Goal: Information Seeking & Learning: Find specific fact

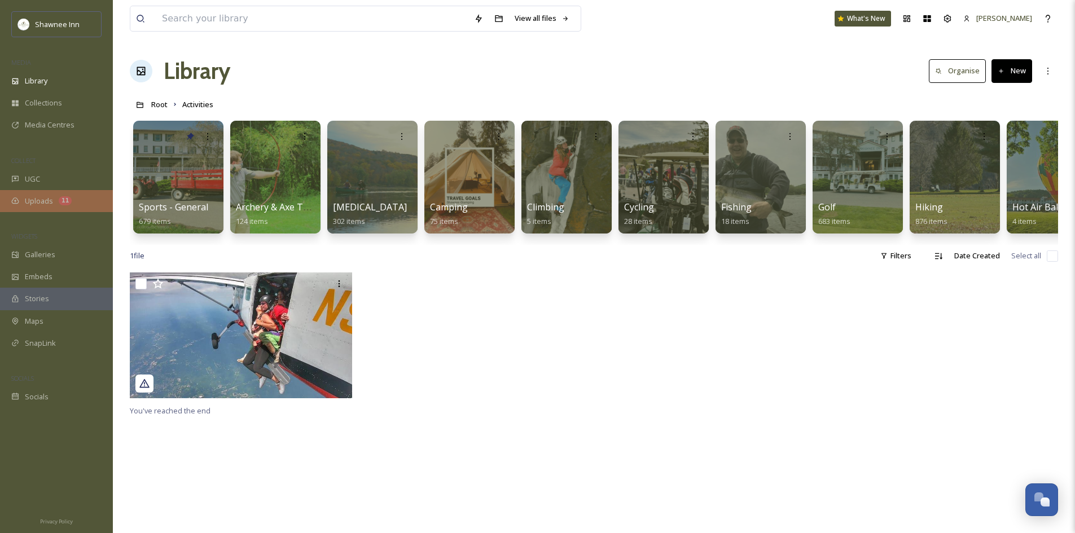
click at [30, 191] on div "Uploads 11" at bounding box center [56, 201] width 113 height 22
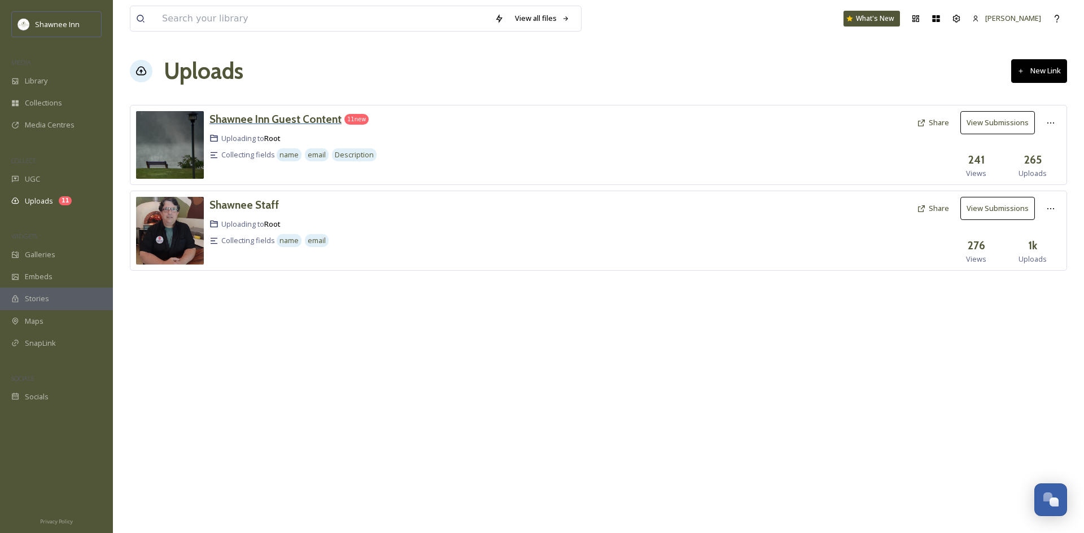
click at [252, 117] on h3 "Shawnee Inn Guest Content" at bounding box center [275, 119] width 132 height 14
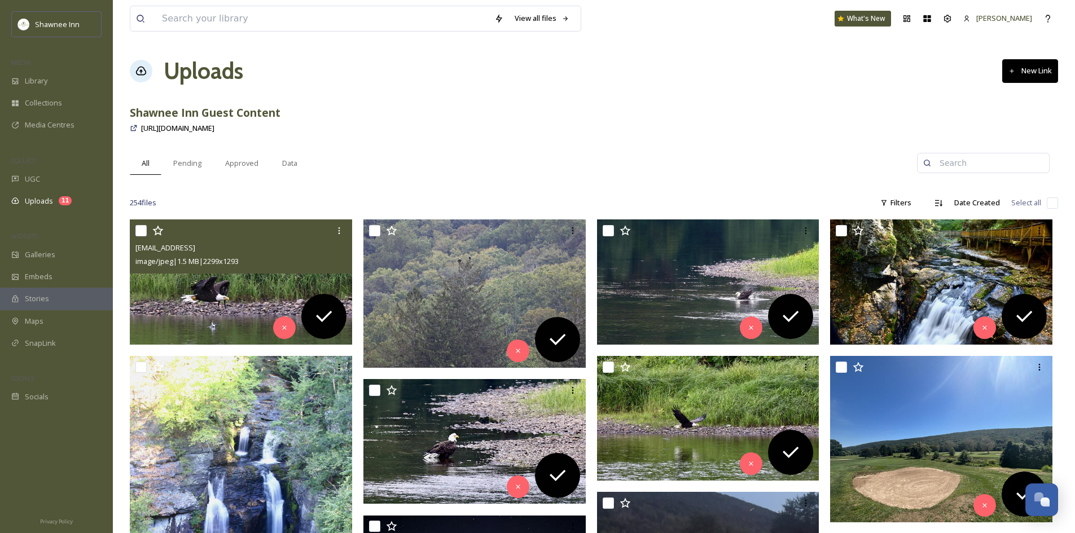
click at [264, 280] on img at bounding box center [241, 282] width 222 height 125
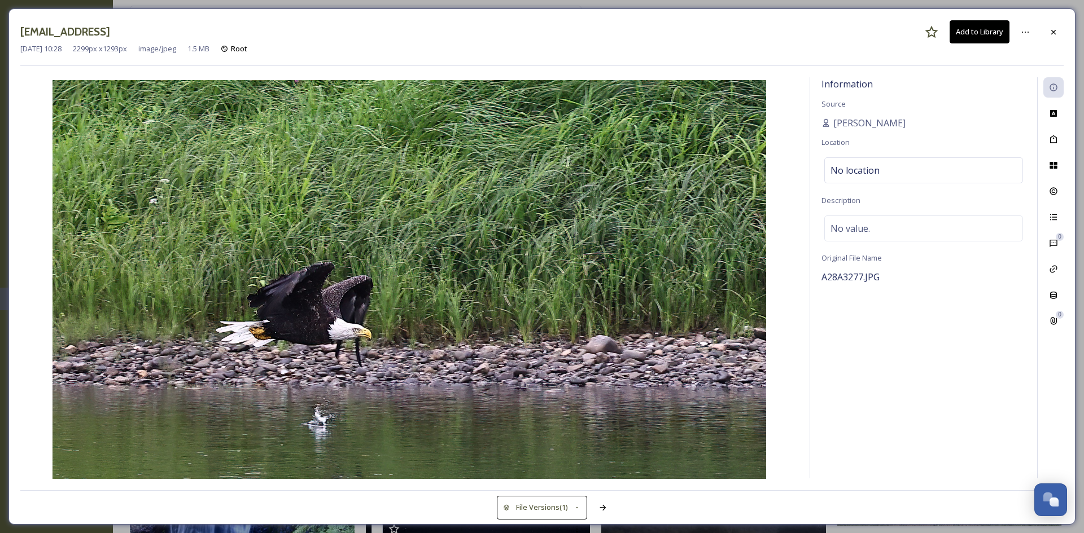
click at [991, 42] on button "Add to Library" at bounding box center [979, 31] width 60 height 23
click at [1058, 137] on div "Tags" at bounding box center [1053, 139] width 20 height 20
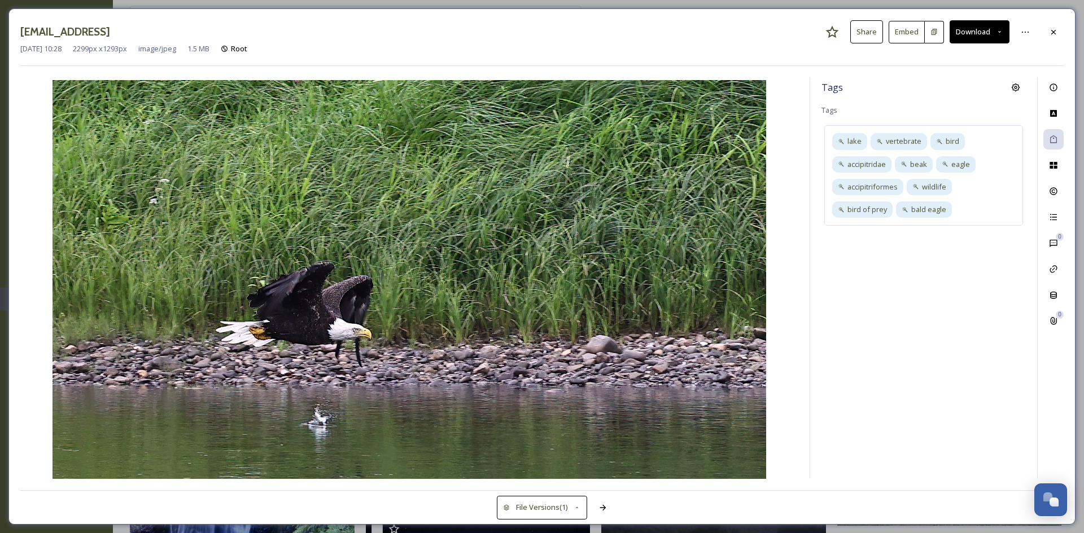
click at [970, 33] on button "Download" at bounding box center [979, 31] width 60 height 23
click at [962, 82] on span "Download Large (2000 x 1125)" at bounding box center [945, 80] width 99 height 11
click at [1053, 94] on div "Information" at bounding box center [1053, 87] width 20 height 20
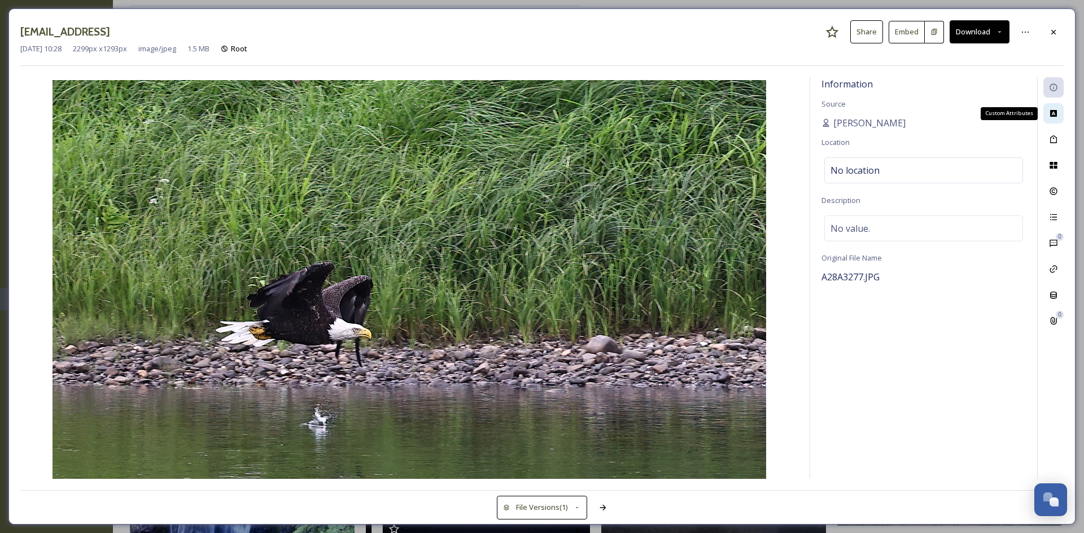
click at [1056, 104] on div "Custom Attributes" at bounding box center [1053, 113] width 20 height 20
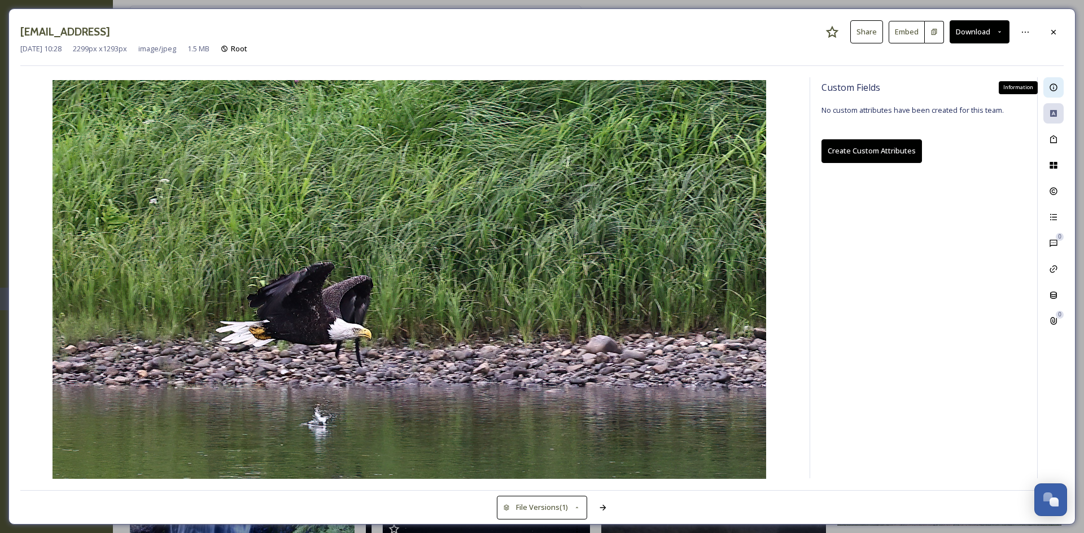
click at [1053, 84] on icon at bounding box center [1053, 87] width 9 height 9
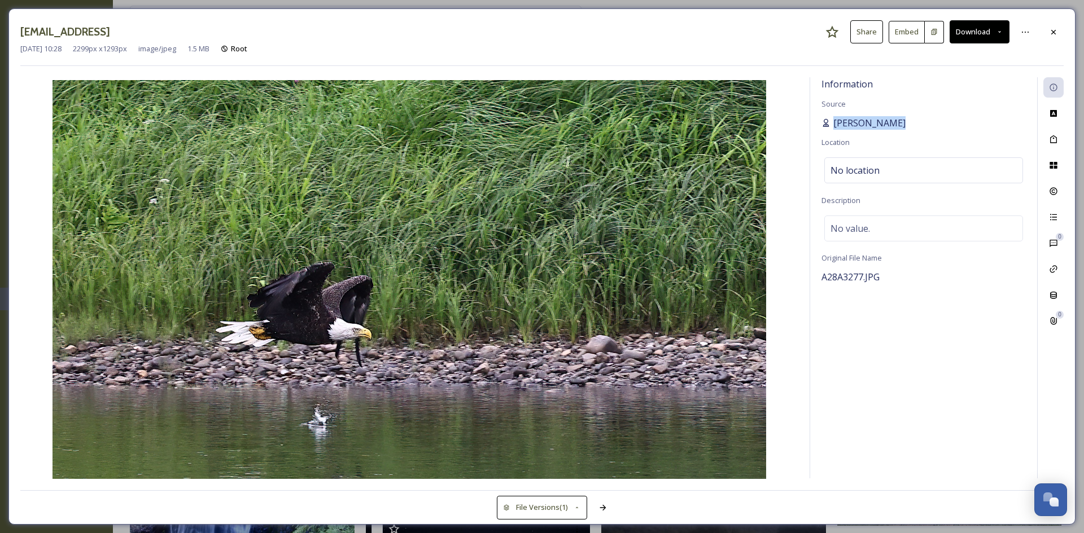
drag, startPoint x: 899, startPoint y: 121, endPoint x: 833, endPoint y: 122, distance: 66.6
click at [833, 122] on div "Gregg Ziegler" at bounding box center [923, 123] width 204 height 14
copy span "Gregg Ziegler"
click at [1058, 38] on div at bounding box center [1053, 32] width 20 height 20
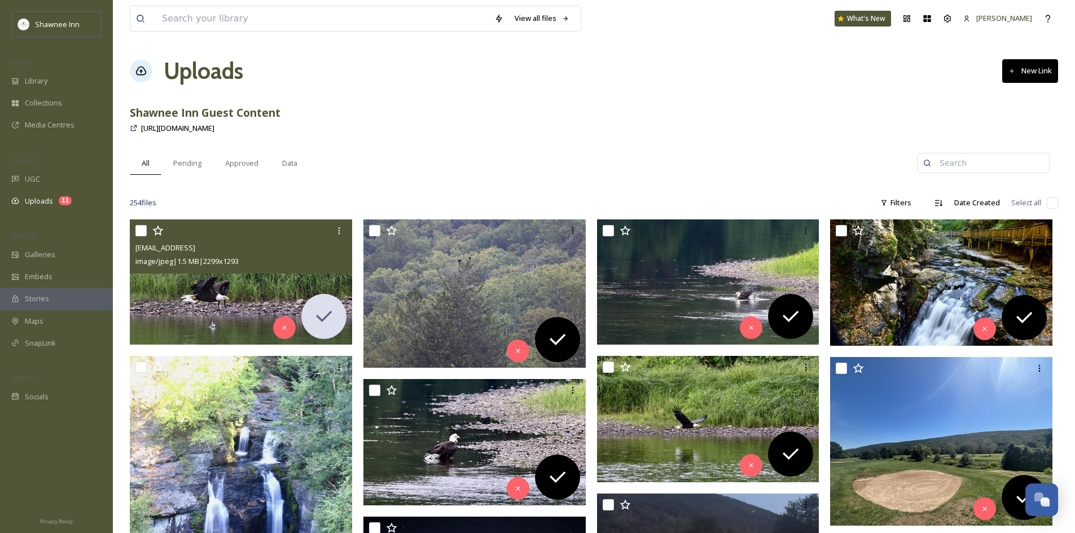
click at [254, 311] on img at bounding box center [241, 282] width 222 height 125
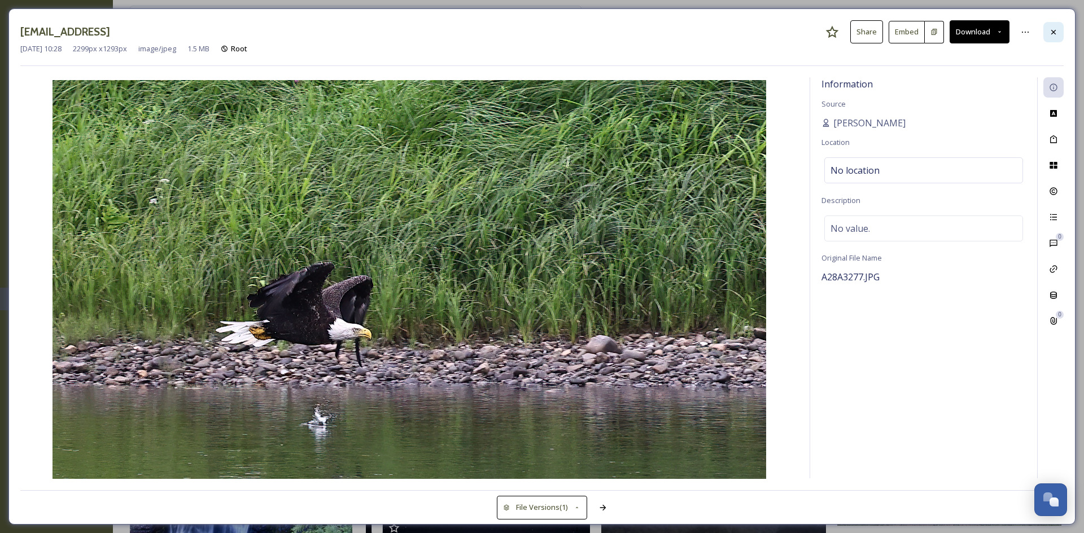
click at [1059, 40] on div at bounding box center [1053, 32] width 20 height 20
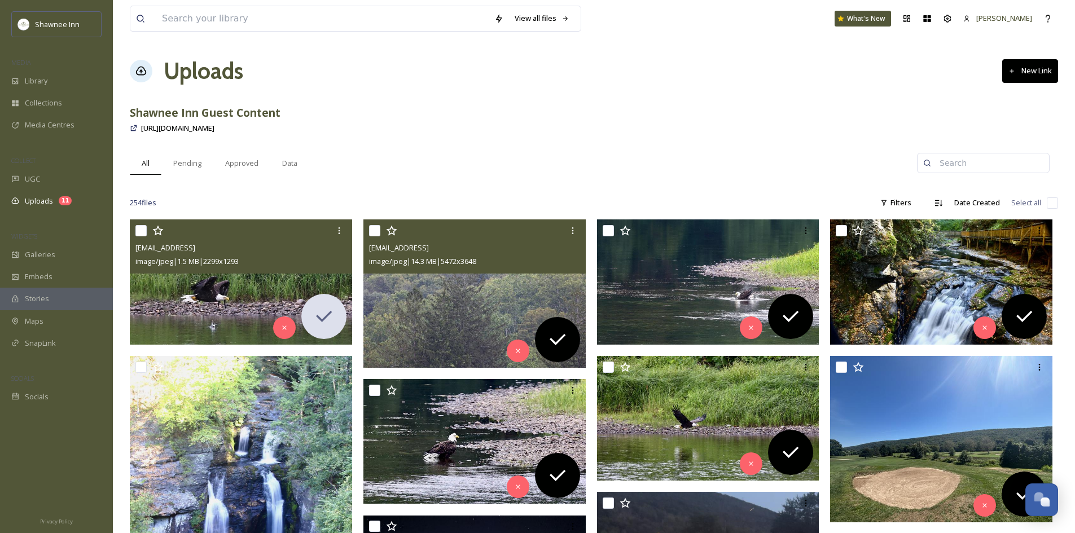
click at [424, 322] on img at bounding box center [475, 294] width 222 height 148
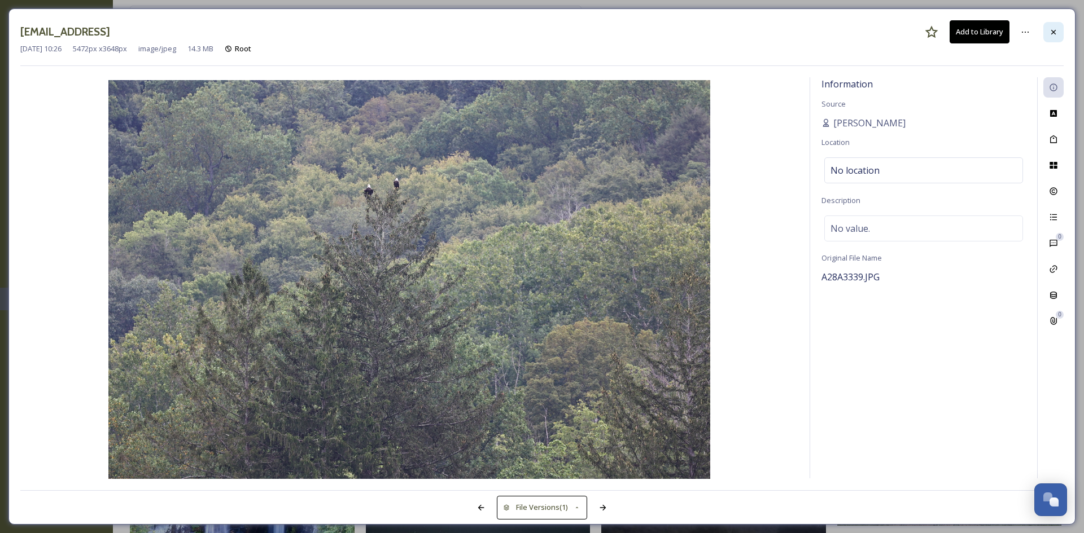
click at [1053, 33] on icon at bounding box center [1053, 32] width 9 height 9
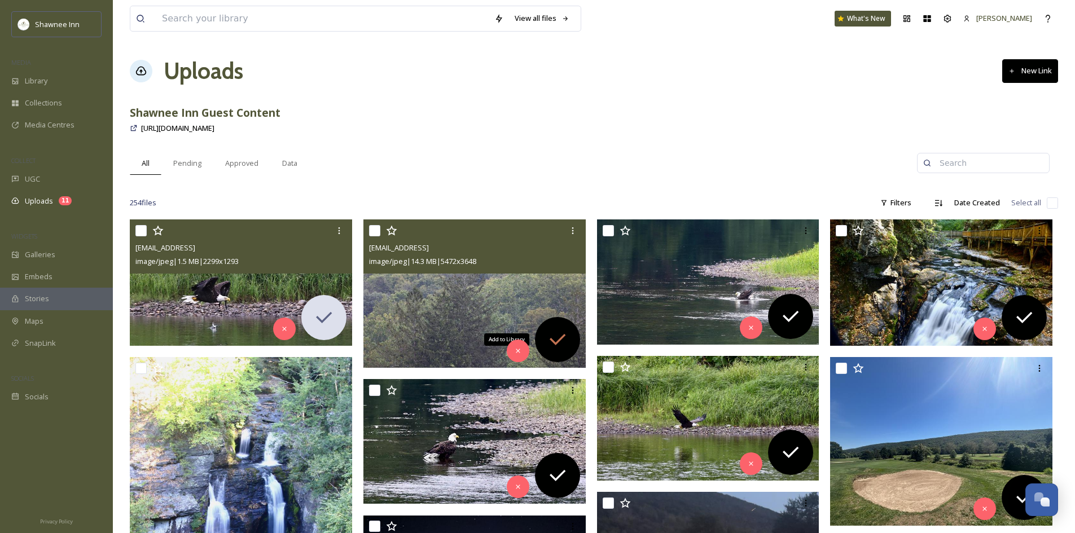
click at [553, 345] on icon at bounding box center [557, 340] width 23 height 23
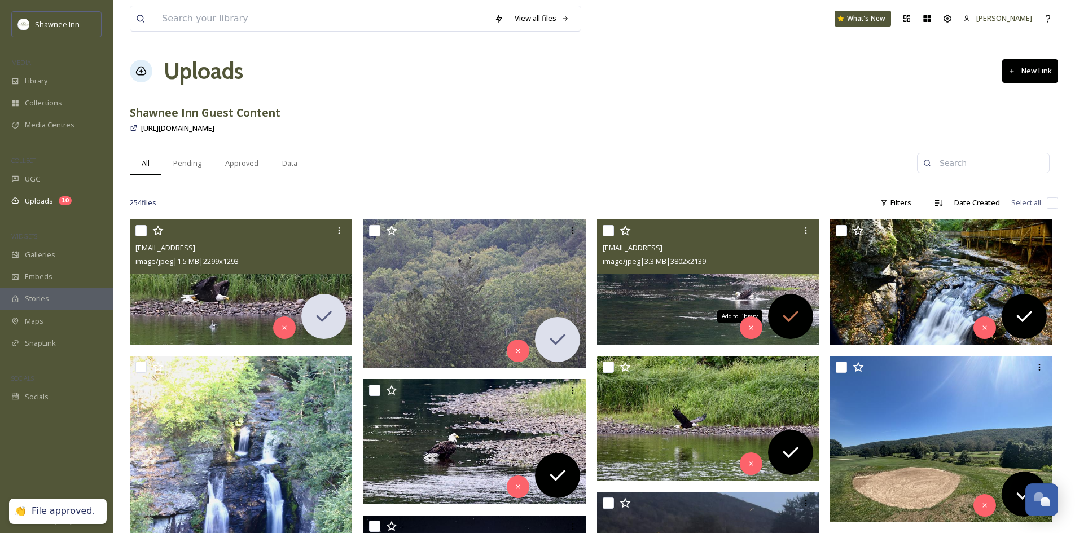
click at [781, 318] on icon at bounding box center [791, 316] width 23 height 23
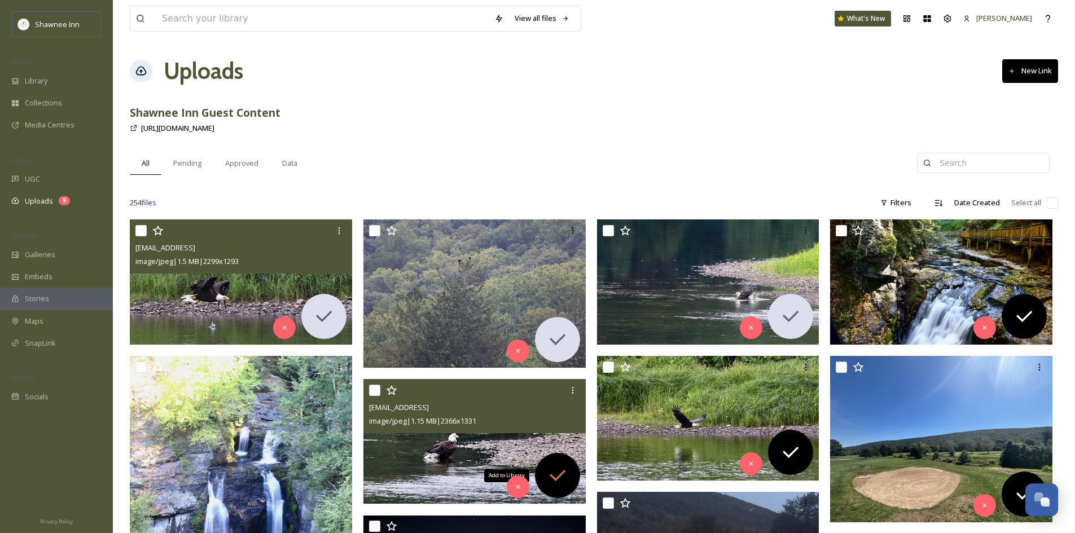
click at [550, 477] on icon at bounding box center [557, 476] width 23 height 23
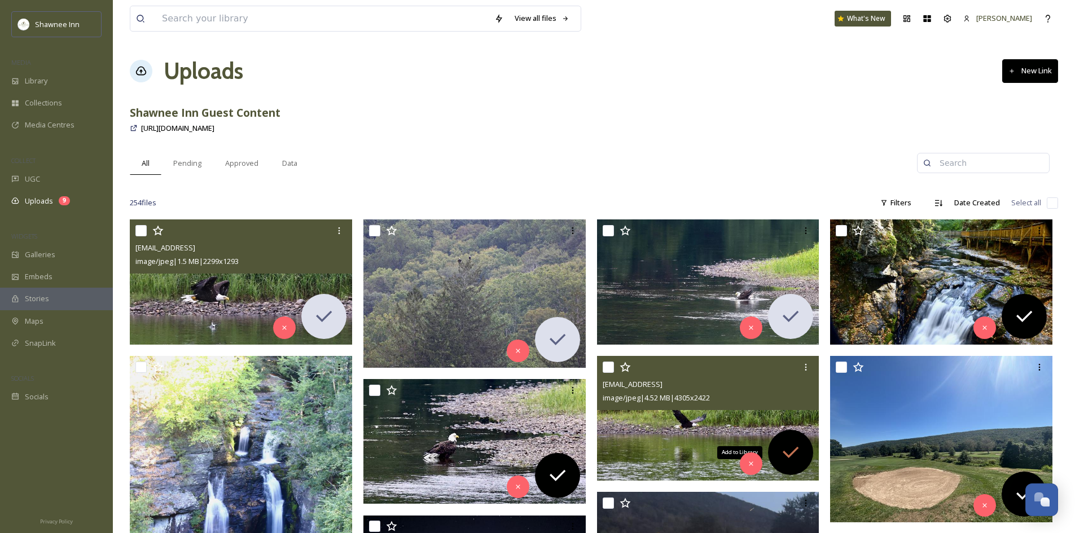
click at [789, 451] on icon at bounding box center [791, 452] width 23 height 23
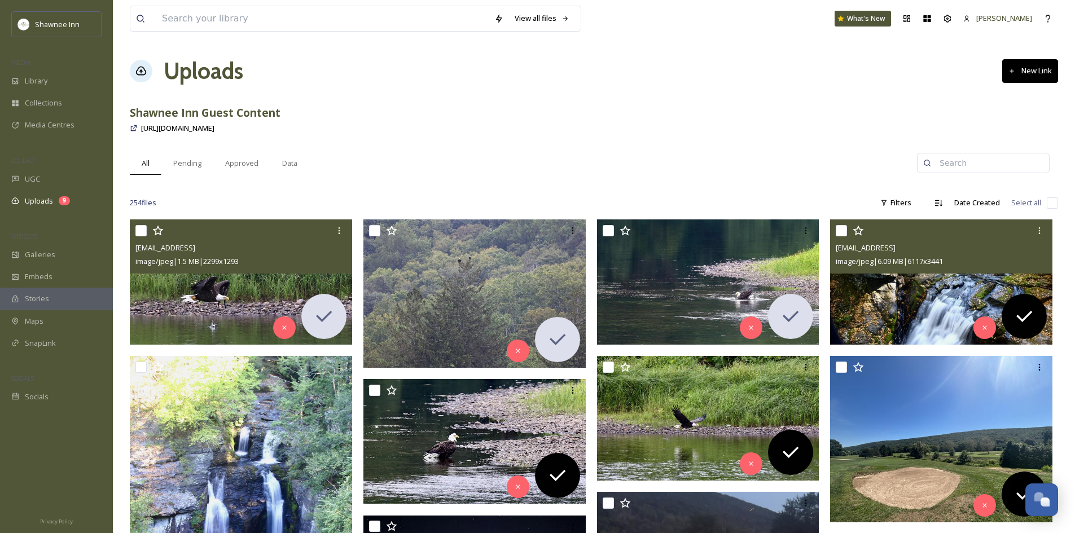
click at [906, 288] on img at bounding box center [941, 282] width 222 height 125
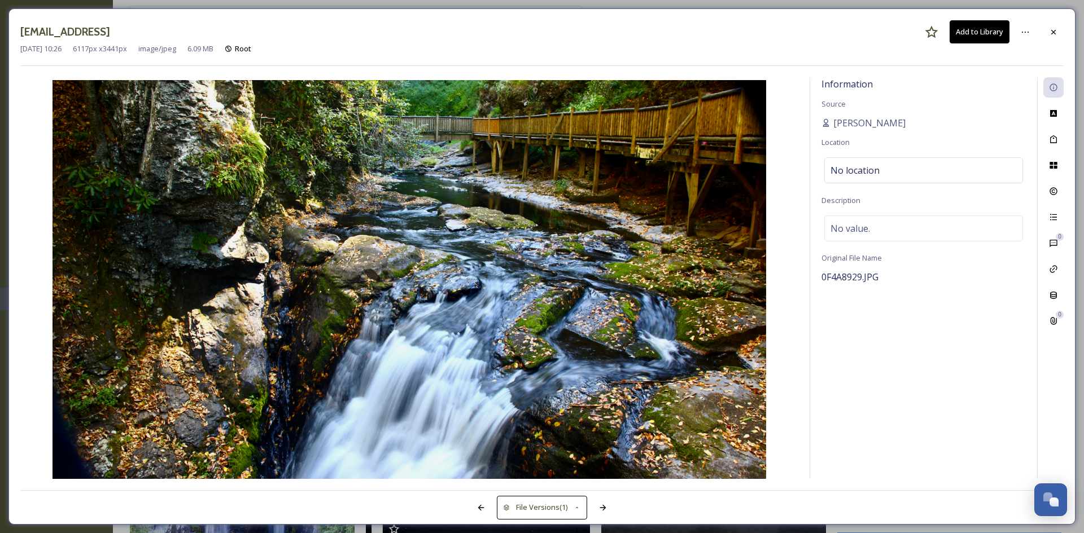
click at [967, 45] on div "Aug 29 2025 10:26 6117 px x 3441 px image/jpeg 6.09 MB Root" at bounding box center [541, 48] width 1043 height 11
click at [978, 35] on button "Add to Library" at bounding box center [979, 31] width 60 height 23
click at [1055, 35] on icon at bounding box center [1053, 32] width 9 height 9
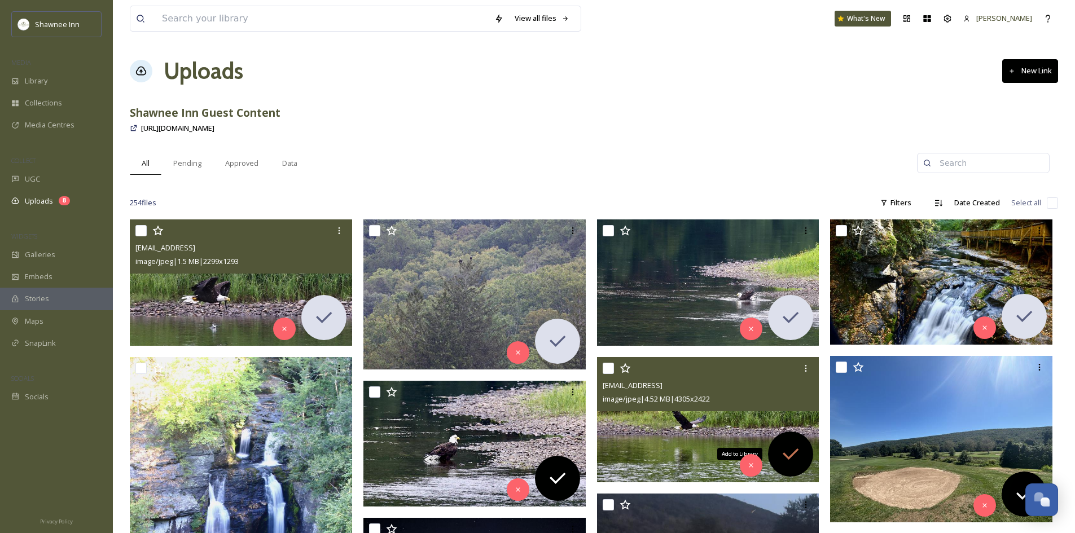
click at [805, 449] on div "Add to Library" at bounding box center [790, 454] width 45 height 45
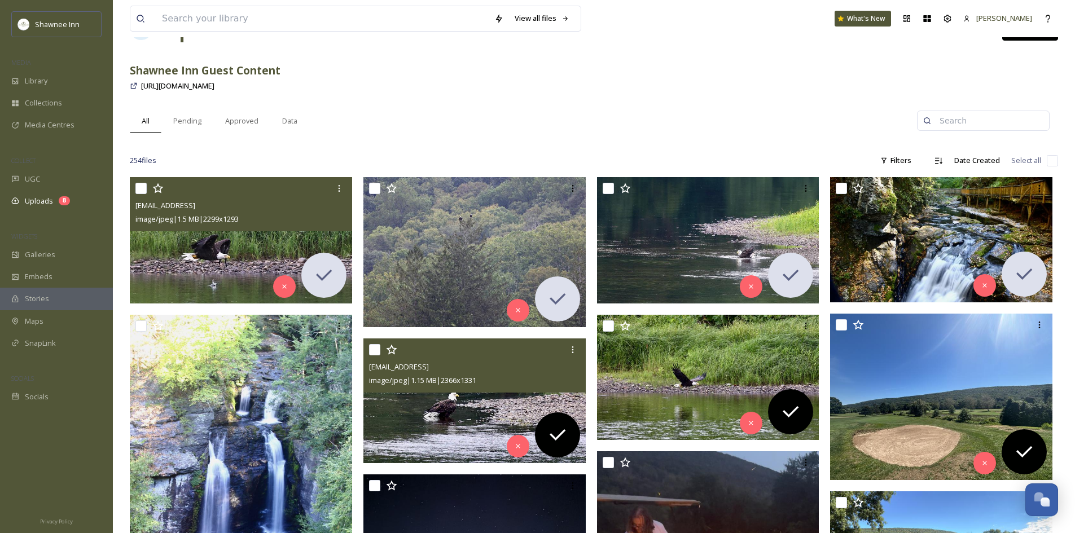
scroll to position [113, 0]
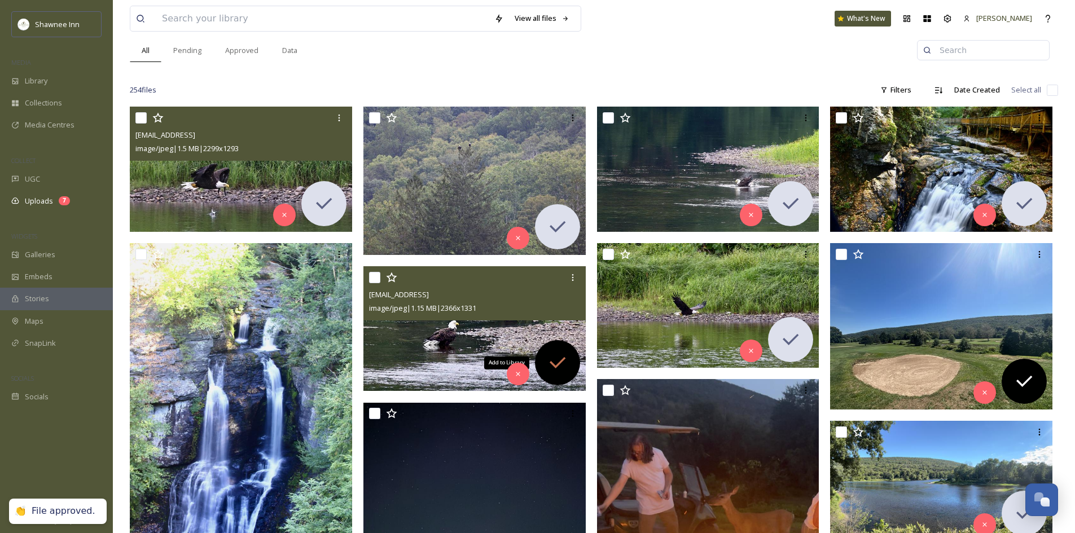
click at [561, 358] on icon at bounding box center [557, 363] width 23 height 23
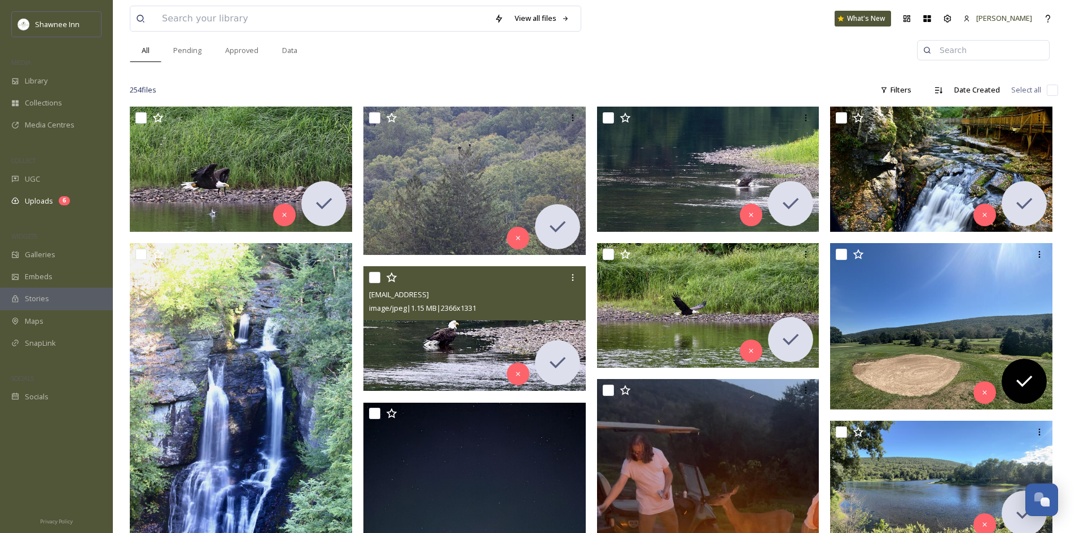
click at [454, 360] on img at bounding box center [475, 328] width 222 height 125
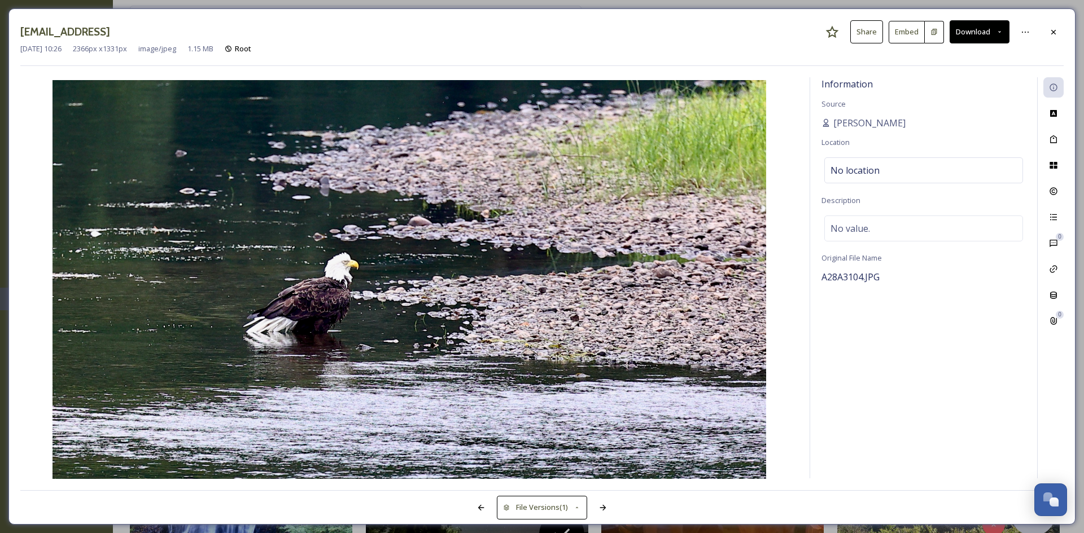
click at [962, 40] on button "Download" at bounding box center [979, 31] width 60 height 23
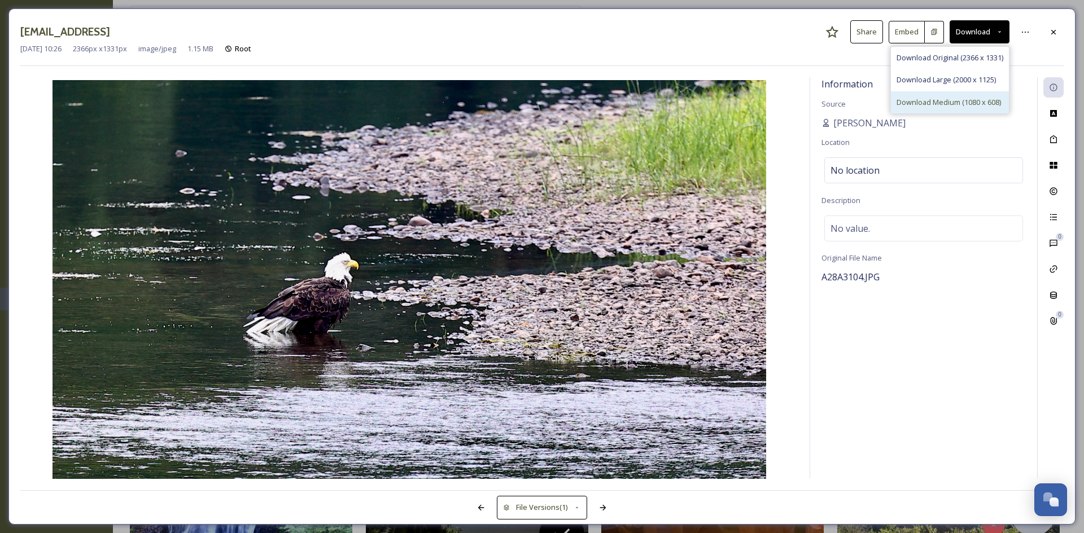
click at [977, 96] on div "Download Medium (1080 x 608)" at bounding box center [950, 102] width 118 height 22
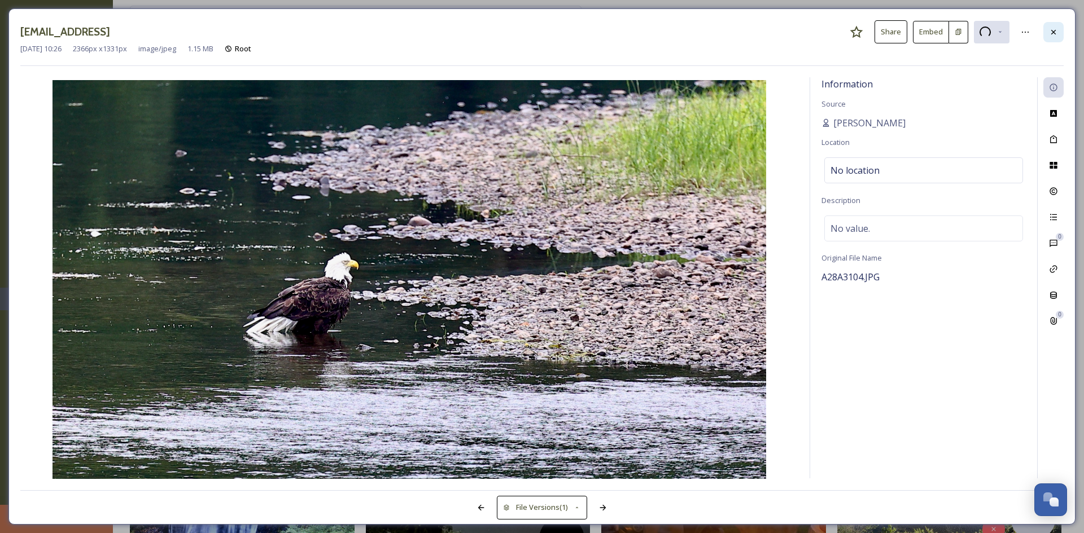
click at [1053, 36] on icon at bounding box center [1053, 32] width 9 height 9
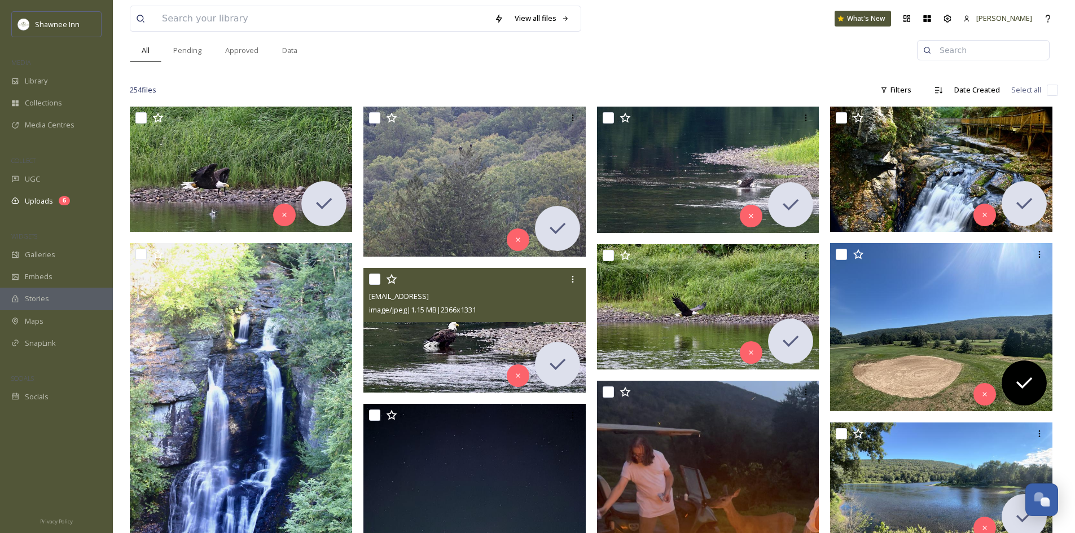
click at [454, 353] on img at bounding box center [475, 330] width 222 height 125
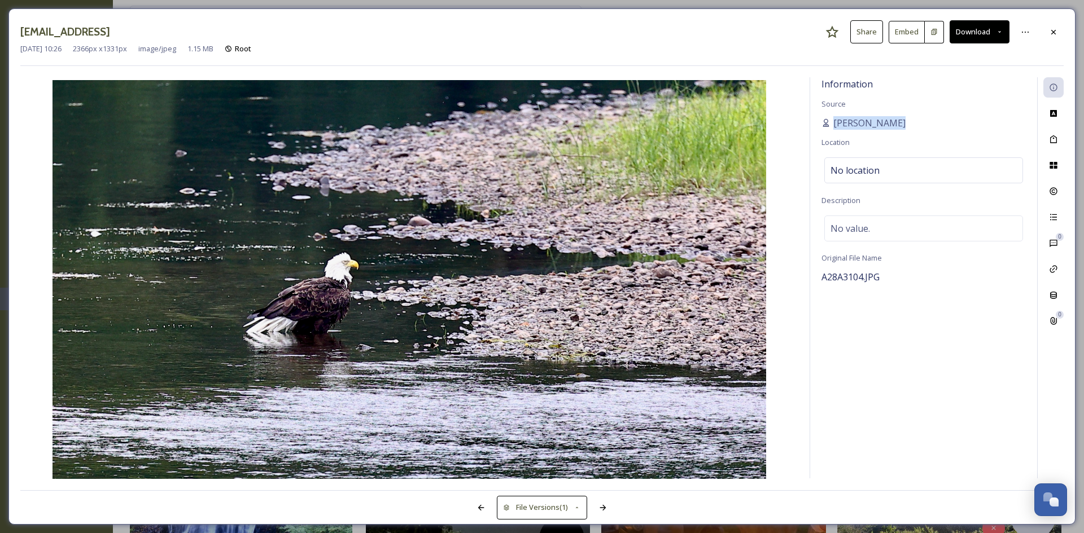
drag, startPoint x: 832, startPoint y: 122, endPoint x: 905, endPoint y: 125, distance: 72.8
click at [905, 125] on div "Gregg Ziegler" at bounding box center [923, 123] width 204 height 14
copy span "Gregg Ziegler"
click at [1061, 32] on div at bounding box center [1053, 32] width 20 height 20
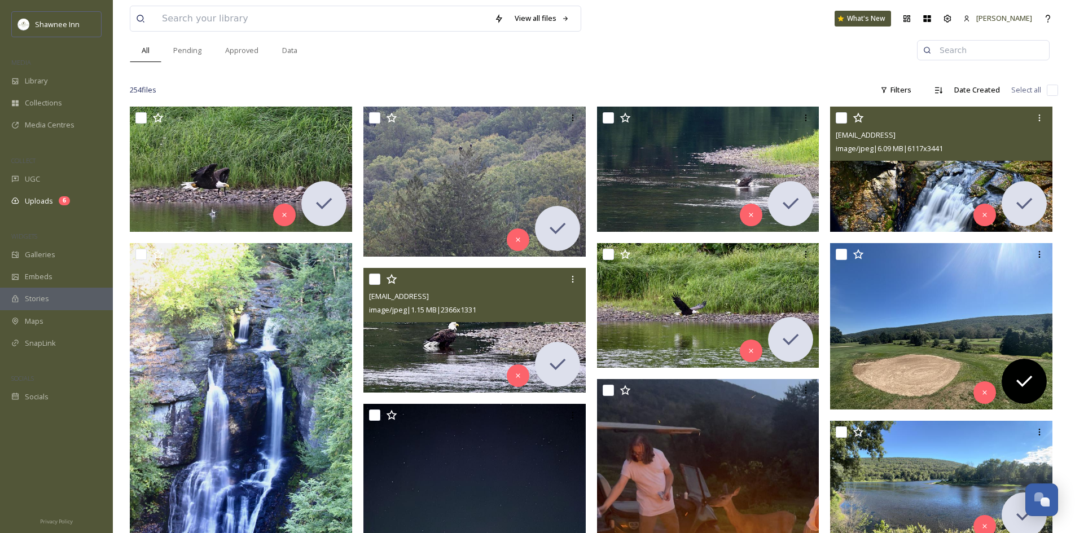
click at [921, 202] on img at bounding box center [941, 169] width 222 height 125
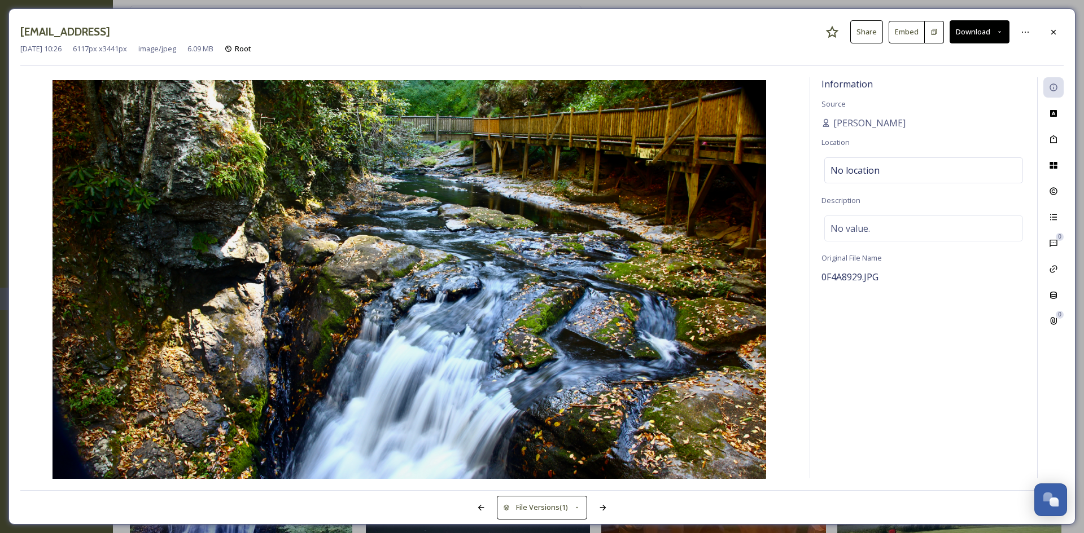
click at [991, 38] on button "Download" at bounding box center [979, 31] width 60 height 23
click at [961, 59] on span "Download Original (6117 x 3441)" at bounding box center [949, 57] width 107 height 11
click at [1057, 36] on icon at bounding box center [1053, 32] width 9 height 9
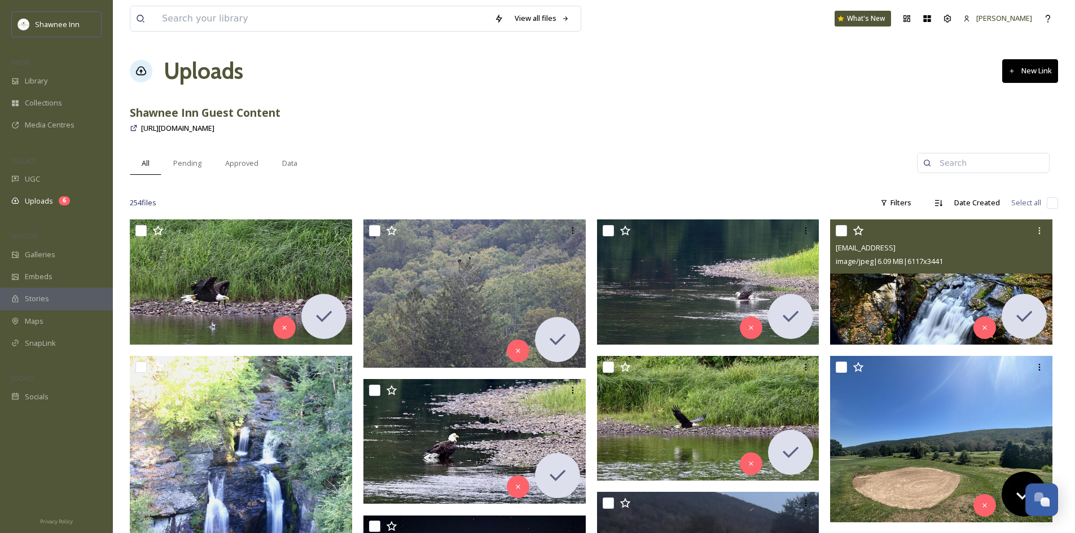
drag, startPoint x: 898, startPoint y: 235, endPoint x: 906, endPoint y: 254, distance: 20.2
click at [906, 254] on div "ext_1756477575.086263_gzig20@yahoo.com-0F4A8929.JPG" at bounding box center [943, 248] width 214 height 14
click at [903, 287] on img at bounding box center [941, 282] width 222 height 125
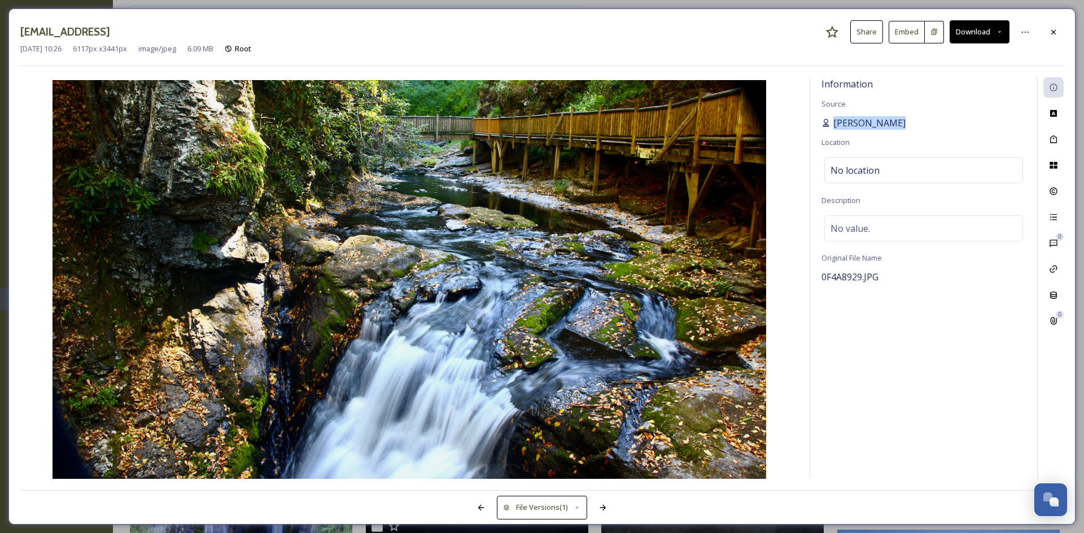
drag, startPoint x: 891, startPoint y: 121, endPoint x: 835, endPoint y: 123, distance: 55.9
click at [835, 123] on div "Gregg Ziegler" at bounding box center [923, 123] width 204 height 14
copy span "Gregg Ziegler"
click at [1053, 23] on div at bounding box center [1053, 32] width 20 height 20
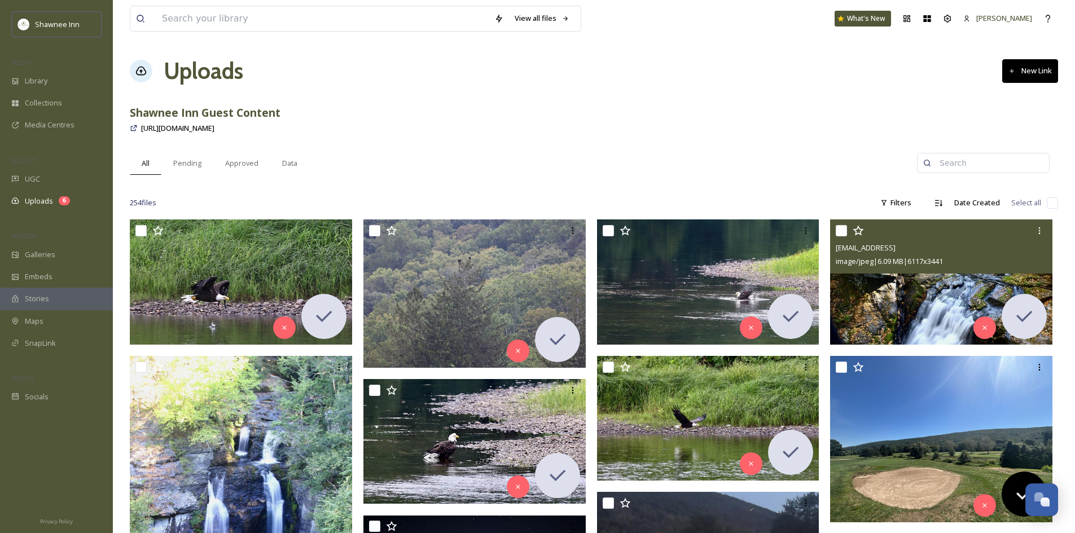
click at [818, 161] on div "All Pending Approved Data" at bounding box center [523, 163] width 787 height 23
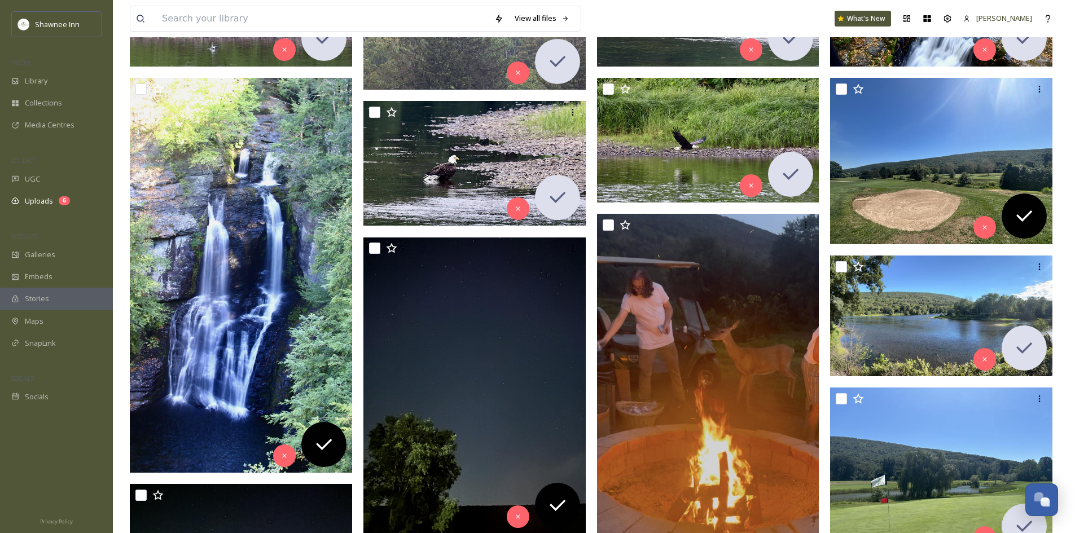
scroll to position [282, 0]
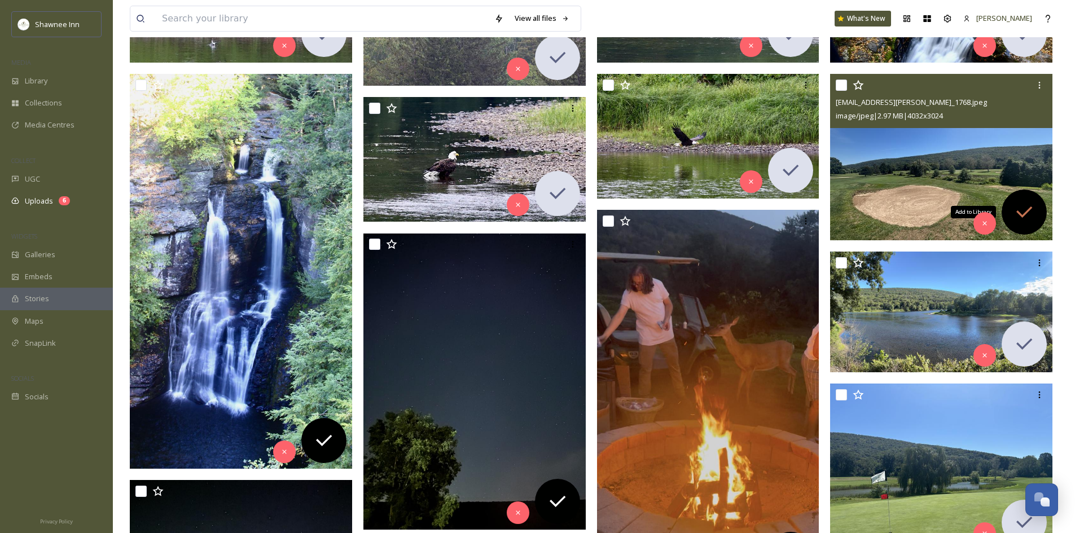
click at [1013, 214] on div "Add to Library" at bounding box center [1024, 212] width 45 height 45
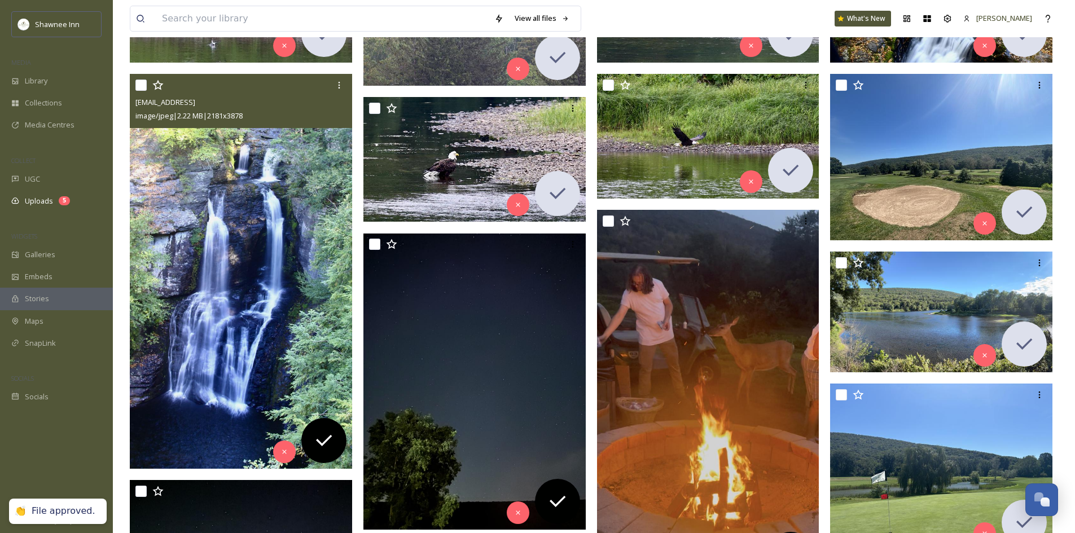
click at [195, 283] on img at bounding box center [241, 271] width 222 height 395
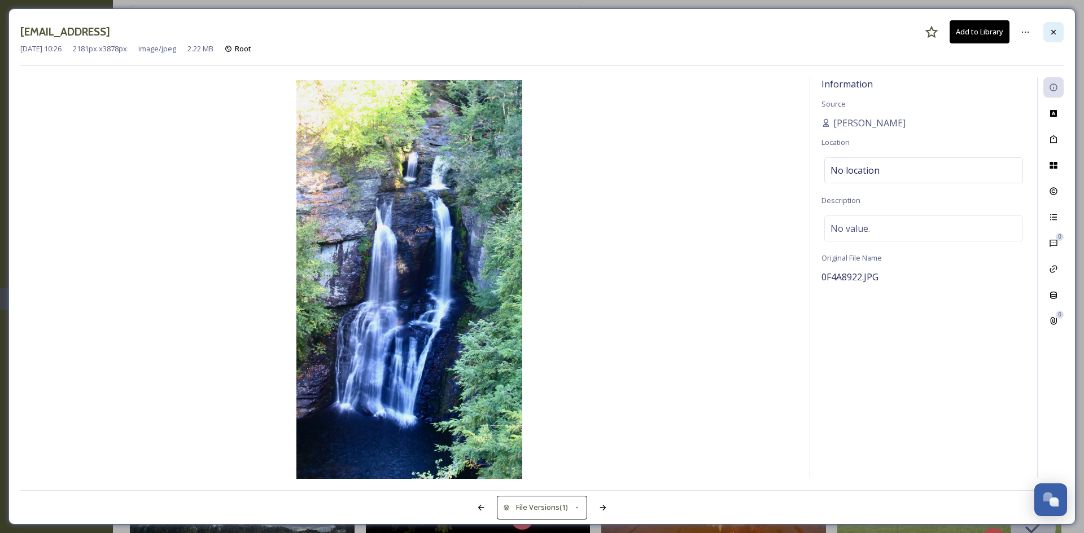
click at [1054, 38] on div at bounding box center [1053, 32] width 20 height 20
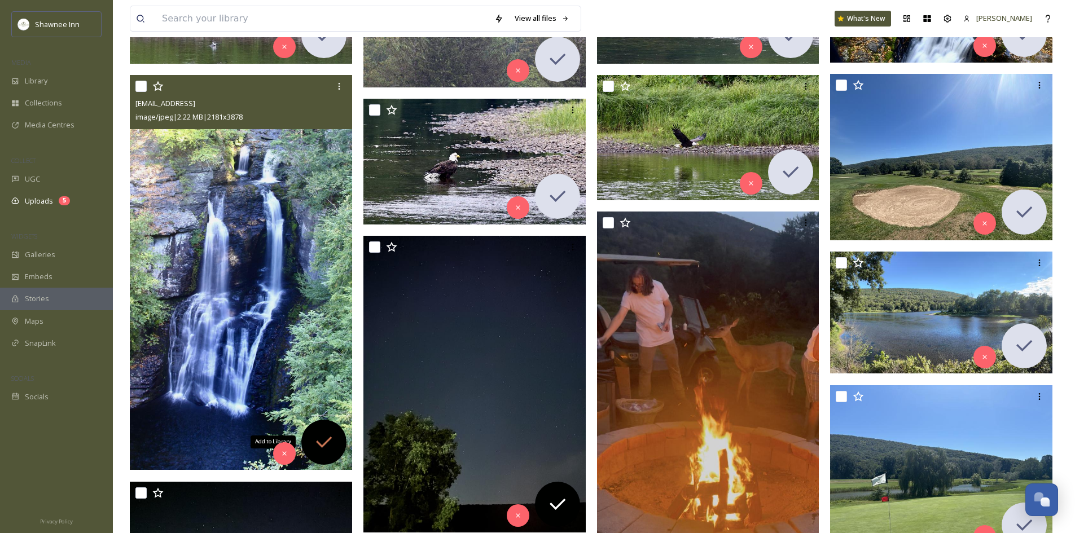
click at [331, 446] on icon at bounding box center [324, 442] width 23 height 23
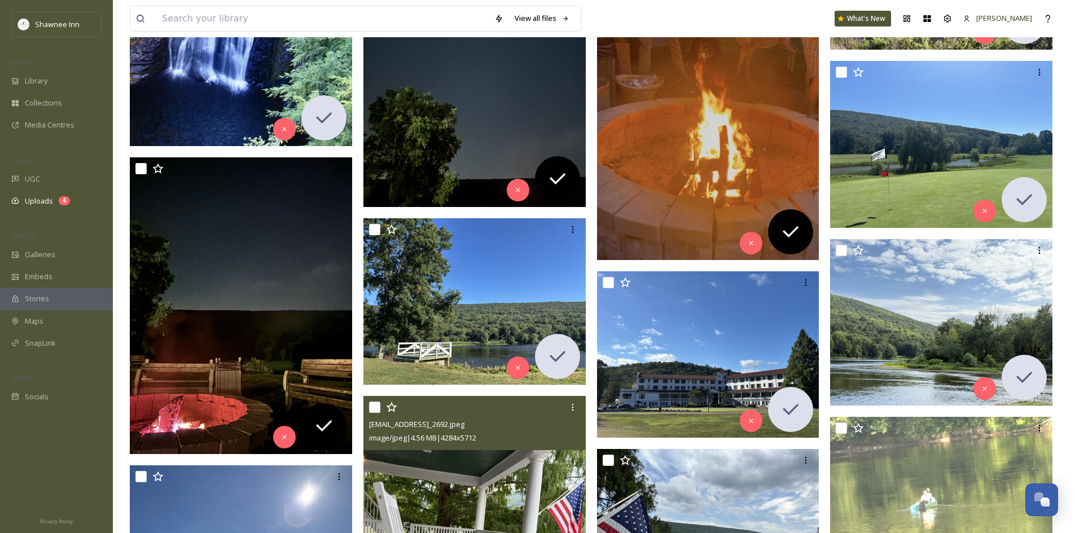
scroll to position [620, 0]
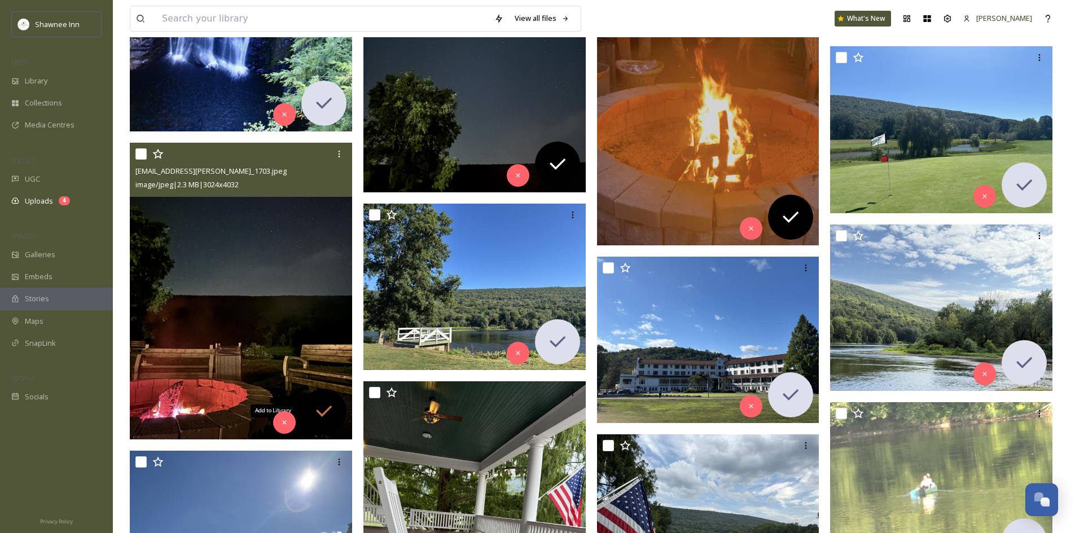
click at [315, 404] on icon at bounding box center [324, 411] width 23 height 23
click at [281, 322] on img at bounding box center [241, 291] width 222 height 296
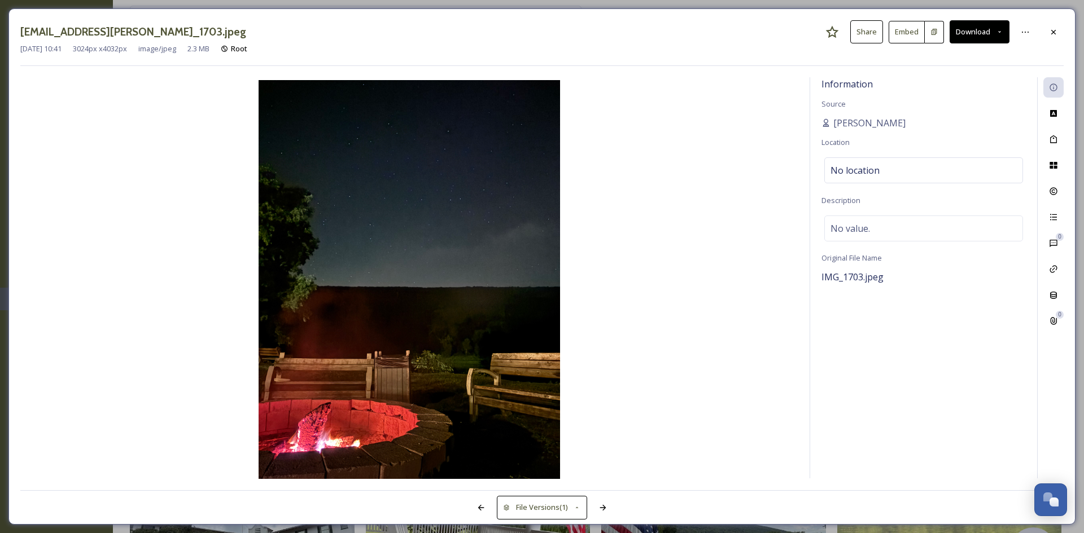
click at [977, 34] on button "Download" at bounding box center [979, 31] width 60 height 23
click at [958, 52] on div "Download Original (3024 x 4032)" at bounding box center [950, 58] width 118 height 22
click at [1048, 38] on div at bounding box center [1053, 32] width 20 height 20
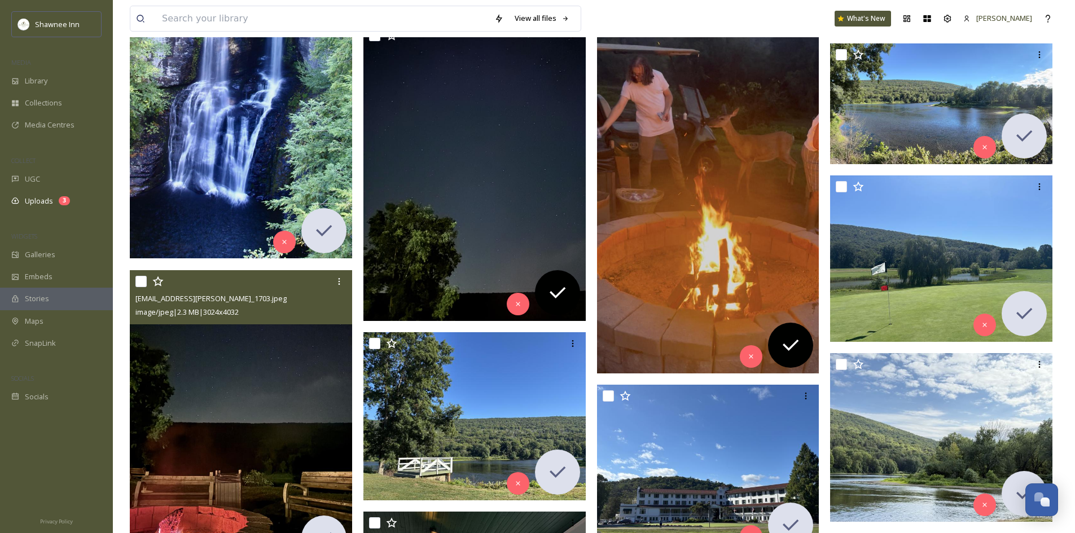
scroll to position [450, 0]
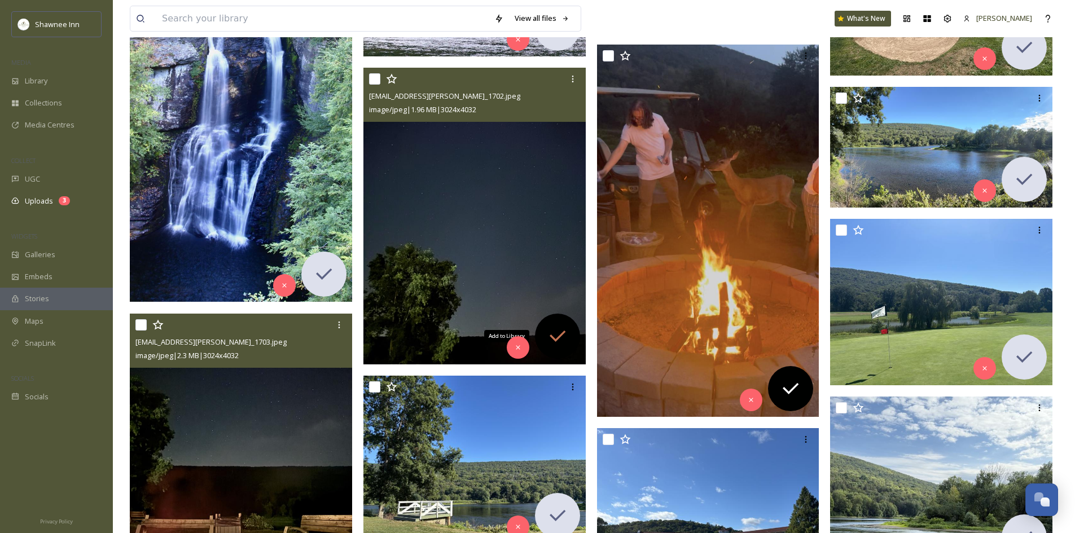
click at [553, 329] on icon at bounding box center [557, 336] width 23 height 23
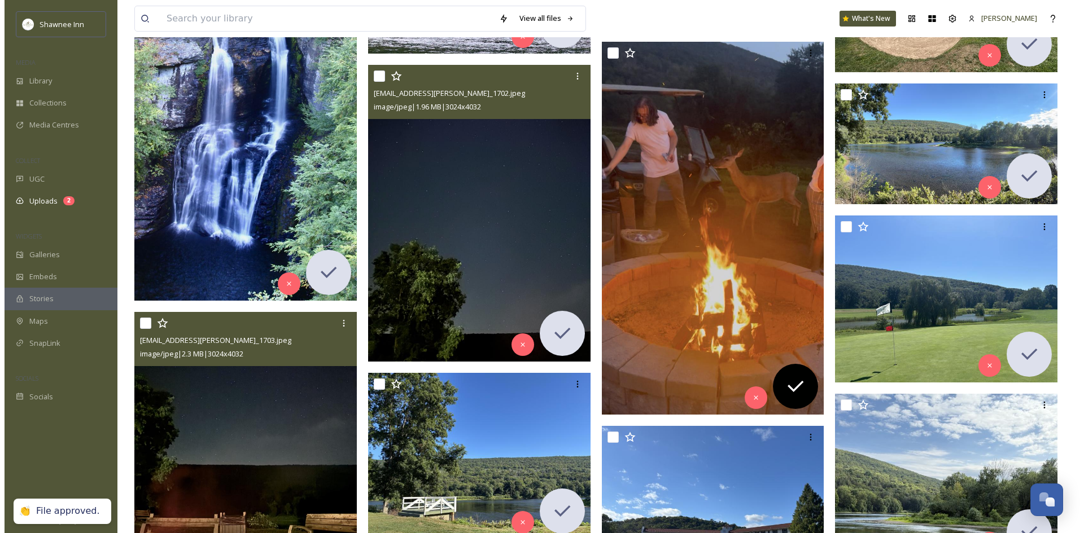
scroll to position [449, 0]
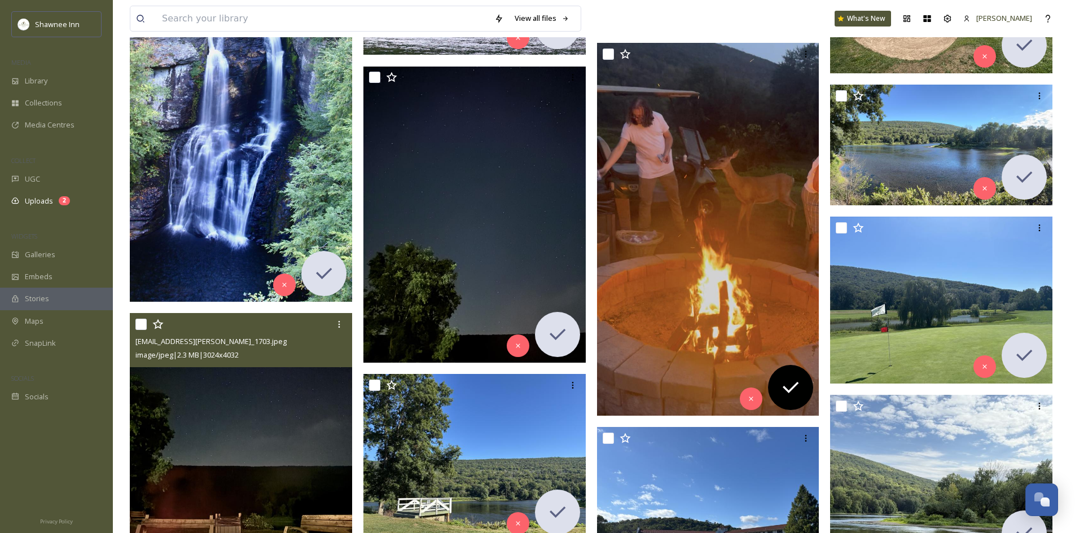
click at [270, 406] on img at bounding box center [241, 461] width 222 height 296
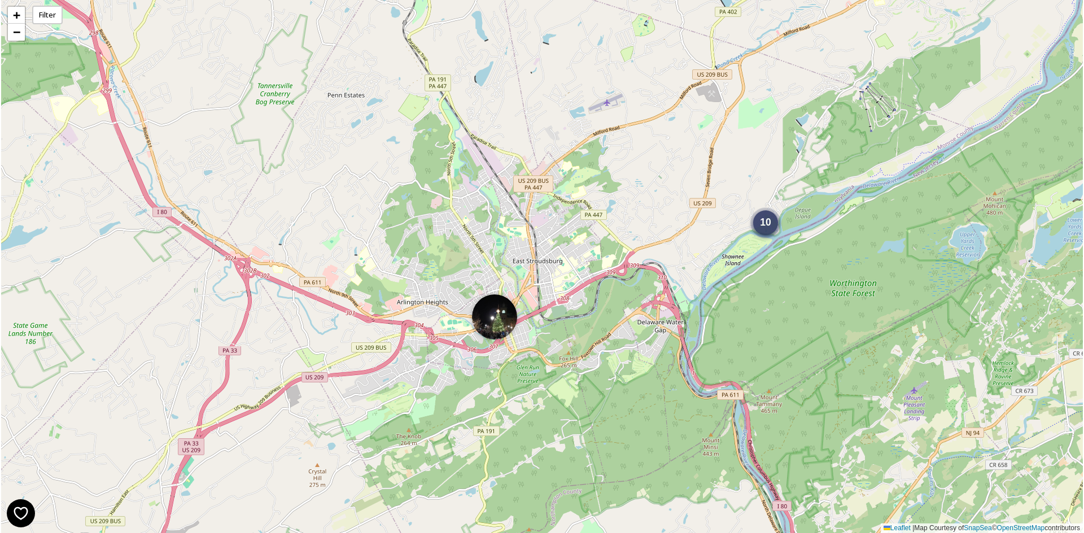
click at [770, 231] on div "10" at bounding box center [765, 223] width 25 height 25
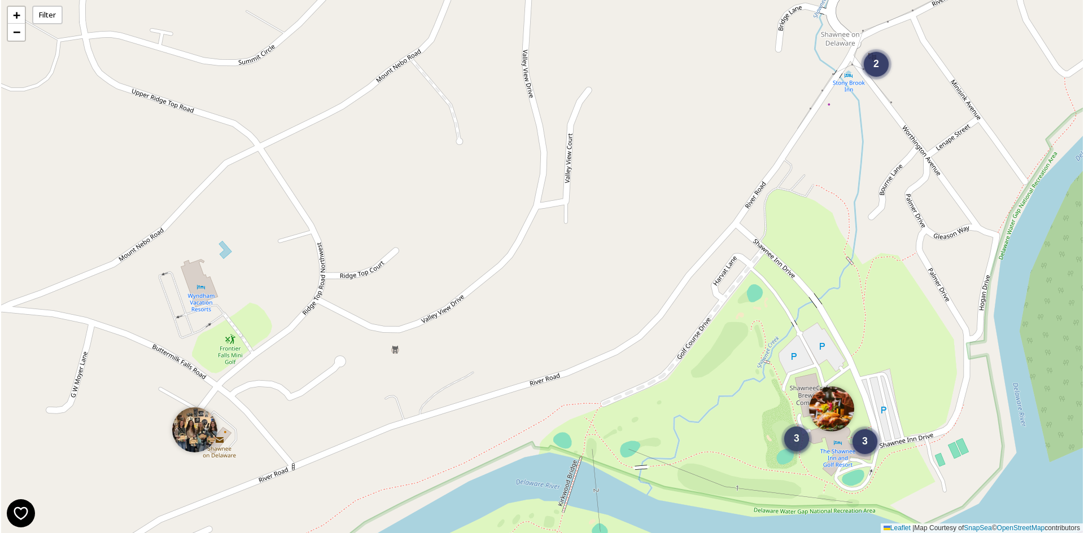
click at [798, 434] on span "3" at bounding box center [797, 438] width 6 height 11
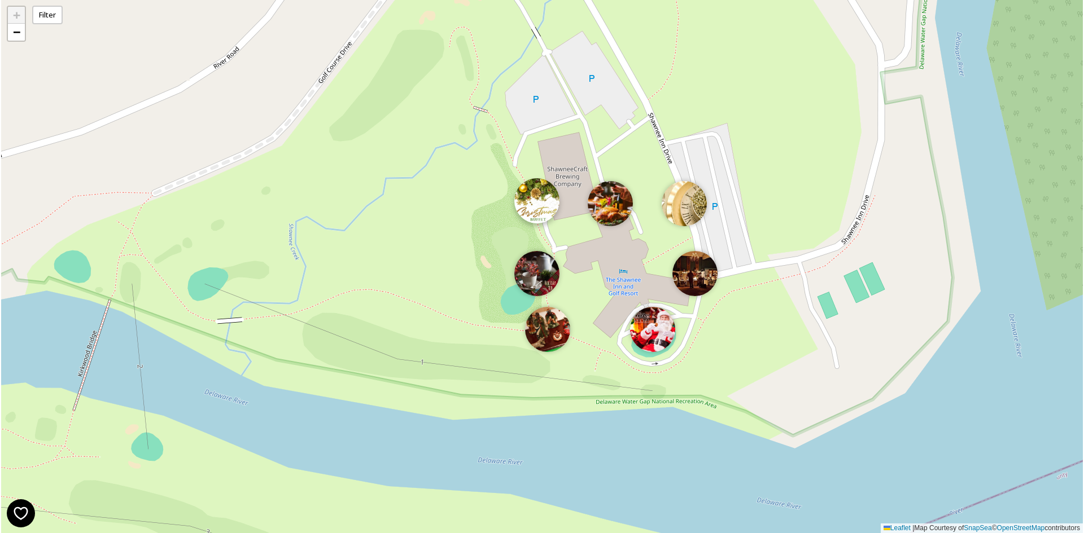
click at [538, 218] on img at bounding box center [536, 200] width 45 height 45
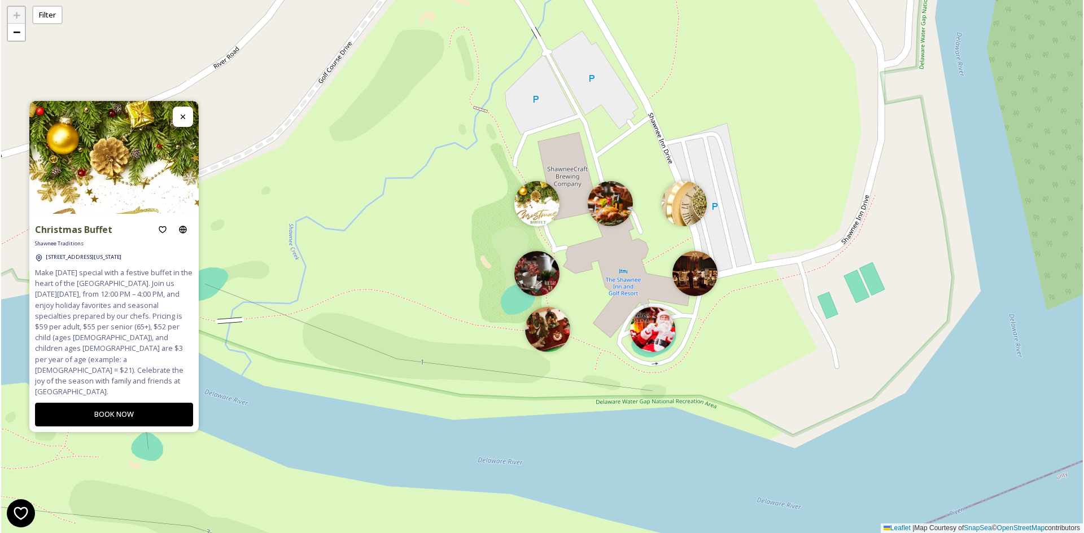
click at [414, 287] on div "+ − Leaflet | Map Courtesy of SnapSea © OpenStreetMap contributors" at bounding box center [542, 266] width 1082 height 533
drag, startPoint x: 68, startPoint y: 336, endPoint x: 77, endPoint y: 339, distance: 10.0
click at [77, 339] on span "Make [DATE] special with a festive buffet in the heart of the [GEOGRAPHIC_DATA]…" at bounding box center [114, 333] width 158 height 130
copy span "$59"
drag, startPoint x: 116, startPoint y: 334, endPoint x: 126, endPoint y: 335, distance: 9.7
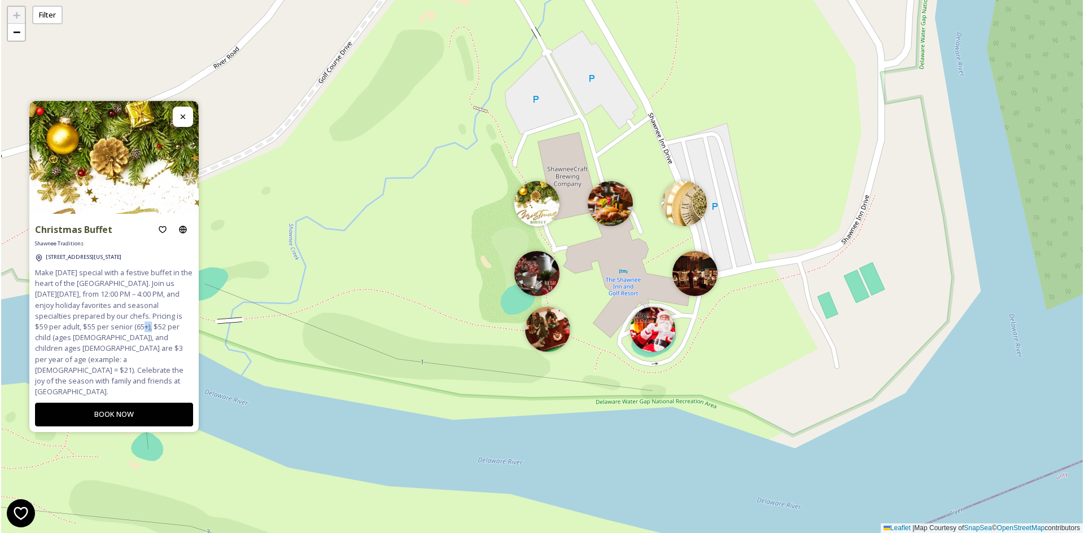
click at [126, 335] on span "Make [DATE] special with a festive buffet in the heart of the [GEOGRAPHIC_DATA]…" at bounding box center [114, 333] width 158 height 130
copy span "$55"
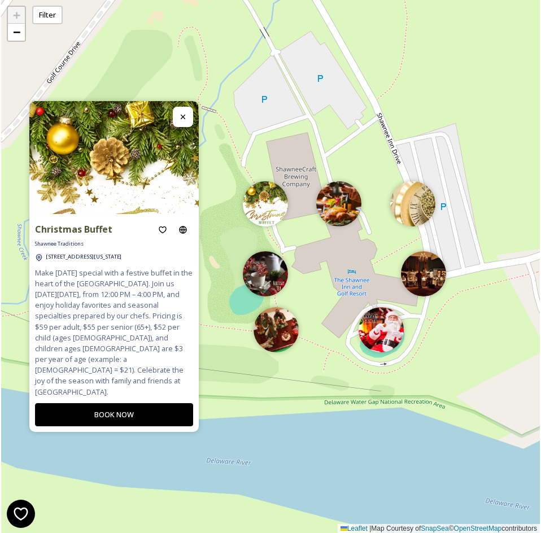
click at [156, 360] on span "Make [DATE] special with a festive buffet in the heart of the [GEOGRAPHIC_DATA]…" at bounding box center [114, 333] width 158 height 130
click at [262, 271] on img at bounding box center [265, 270] width 45 height 45
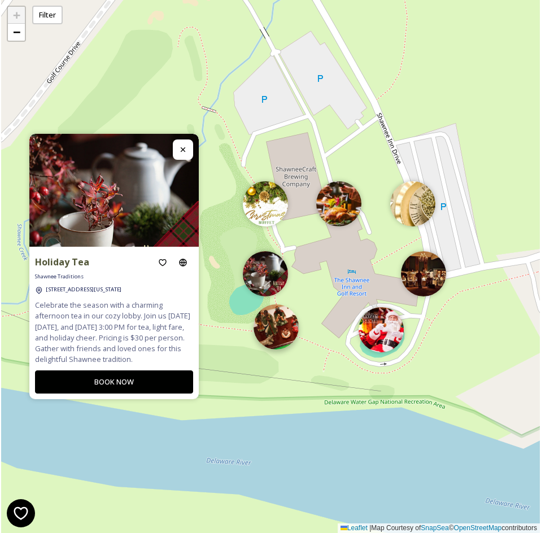
click at [264, 329] on img at bounding box center [275, 326] width 45 height 45
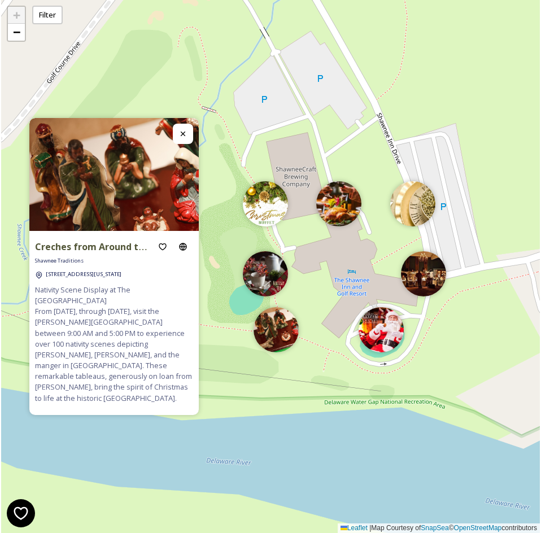
click at [85, 343] on span "Nativity Scene Display at The [GEOGRAPHIC_DATA] From [DATE], through [DATE], vi…" at bounding box center [114, 343] width 158 height 119
click at [33, 318] on div "Creches from Around the World Shawnee Traditions [STREET_ADDRESS][US_STATE] Nat…" at bounding box center [113, 323] width 169 height 184
click at [83, 328] on span "Nativity Scene Display at The [GEOGRAPHIC_DATA] From [DATE], through [DATE], vi…" at bounding box center [114, 343] width 158 height 119
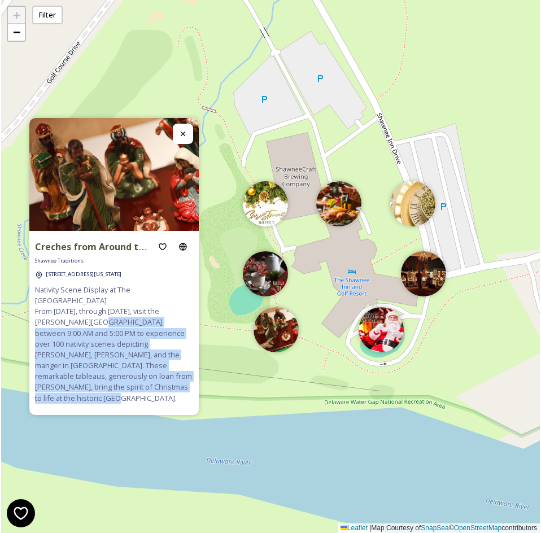
drag, startPoint x: 53, startPoint y: 329, endPoint x: 136, endPoint y: 392, distance: 104.0
click at [136, 392] on span "Nativity Scene Display at The [GEOGRAPHIC_DATA] From [DATE], through [DATE], vi…" at bounding box center [114, 343] width 158 height 119
copy span "visit the [PERSON_NAME][GEOGRAPHIC_DATA] between 9:00 AM and 5:00 PM to experie…"
click at [404, 214] on img at bounding box center [412, 200] width 45 height 45
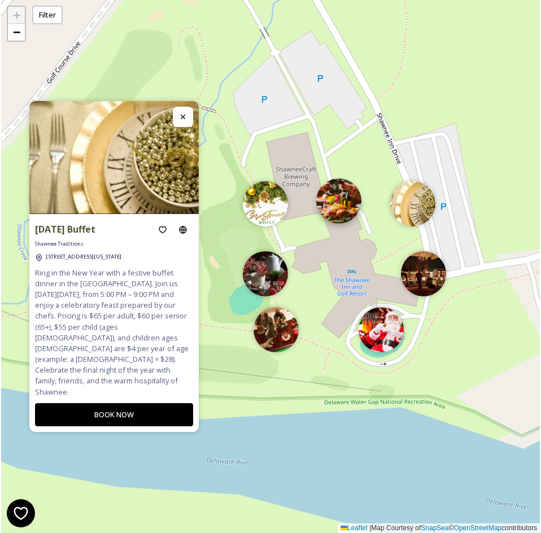
click at [330, 190] on img at bounding box center [338, 200] width 45 height 45
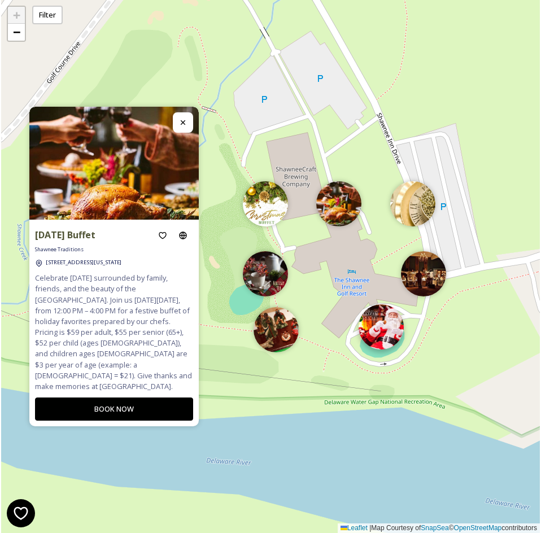
click at [377, 318] on img at bounding box center [380, 326] width 45 height 45
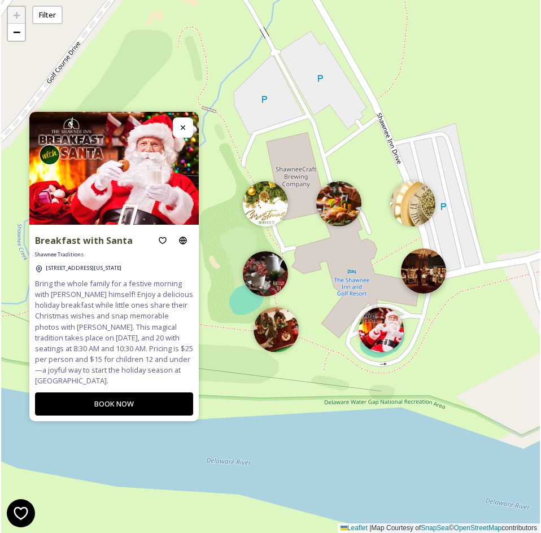
click at [421, 283] on img at bounding box center [423, 270] width 45 height 45
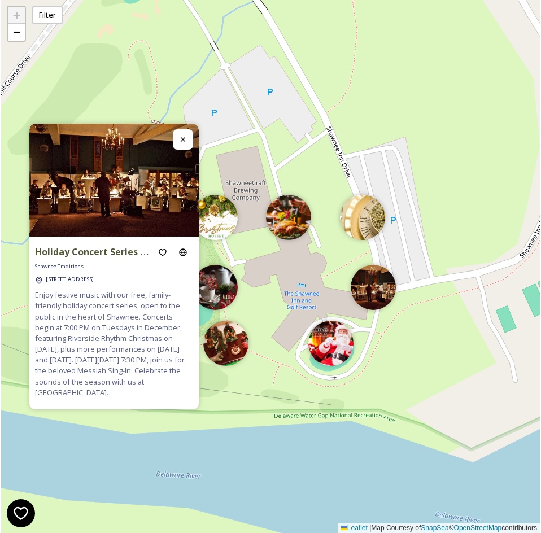
drag, startPoint x: 449, startPoint y: 389, endPoint x: 353, endPoint y: 431, distance: 104.1
click at [353, 431] on div "+ − Leaflet | Map Courtesy of SnapSea © OpenStreetMap contributors" at bounding box center [270, 266] width 538 height 533
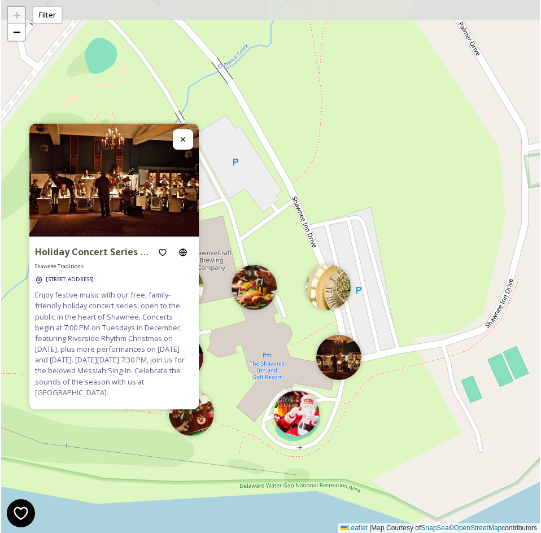
drag, startPoint x: 371, startPoint y: 387, endPoint x: 379, endPoint y: 460, distance: 73.3
click at [379, 460] on div "+ − Leaflet | Map Courtesy of SnapSea © OpenStreetMap contributors" at bounding box center [270, 266] width 538 height 533
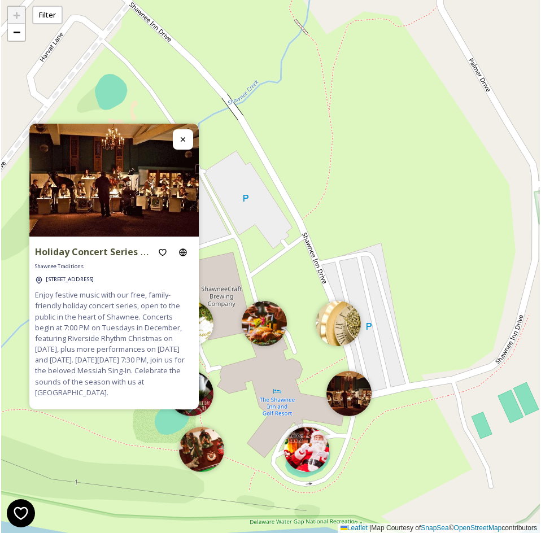
drag, startPoint x: 410, startPoint y: 434, endPoint x: 426, endPoint y: 434, distance: 16.4
click at [426, 434] on div "+ − Leaflet | Map Courtesy of SnapSea © OpenStreetMap contributors" at bounding box center [270, 266] width 538 height 533
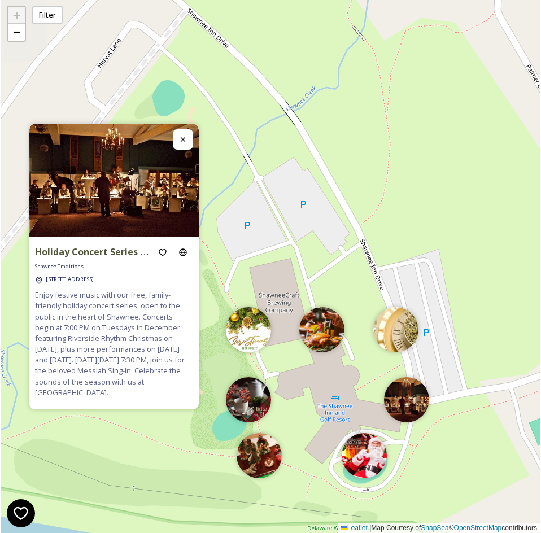
drag, startPoint x: 391, startPoint y: 435, endPoint x: 472, endPoint y: 434, distance: 81.3
click at [471, 435] on div "+ − Leaflet | Map Courtesy of SnapSea © OpenStreetMap contributors" at bounding box center [270, 266] width 538 height 533
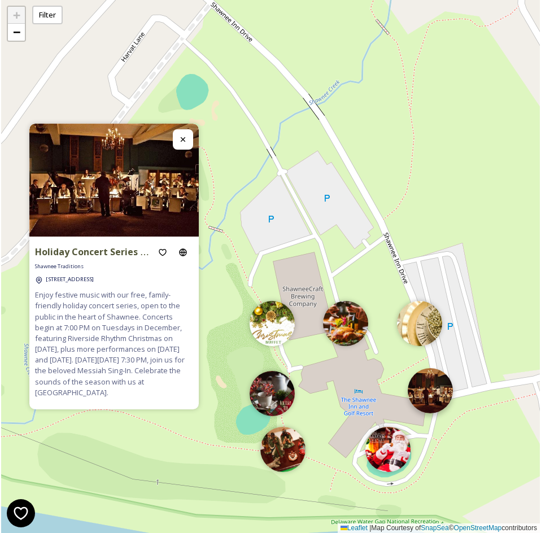
click at [442, 389] on img at bounding box center [430, 390] width 45 height 45
click at [393, 467] on img at bounding box center [387, 446] width 45 height 45
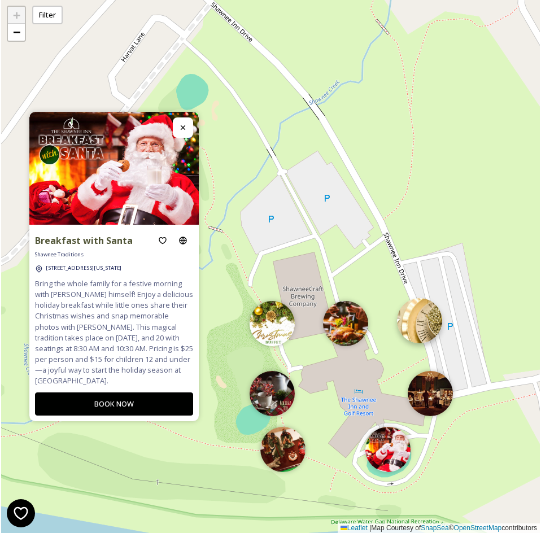
click at [434, 324] on img at bounding box center [419, 320] width 45 height 45
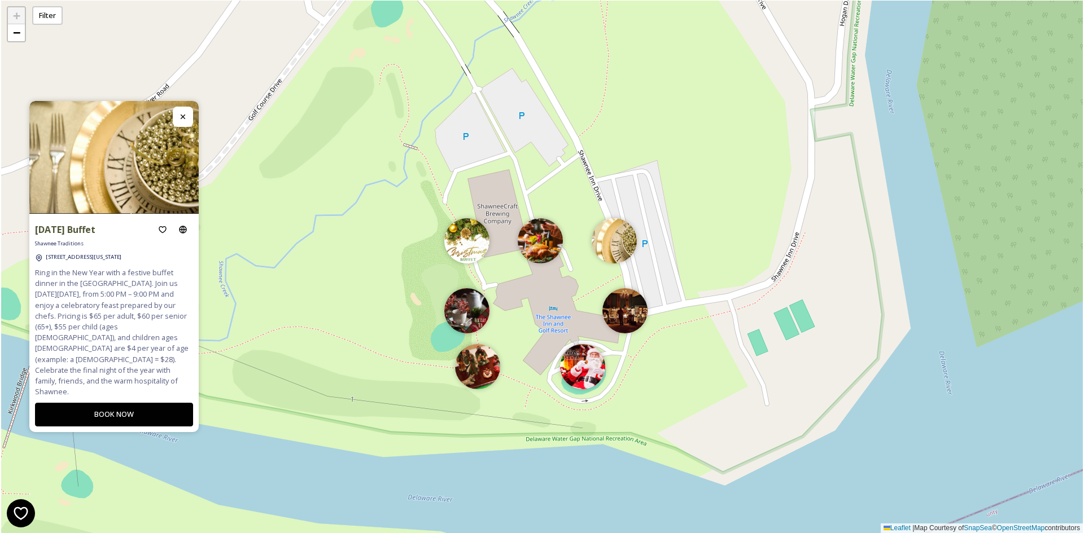
drag, startPoint x: 448, startPoint y: 344, endPoint x: 371, endPoint y: 261, distance: 112.6
click at [371, 261] on div "+ − Leaflet | Map Courtesy of SnapSea © OpenStreetMap contributors" at bounding box center [542, 267] width 1082 height 533
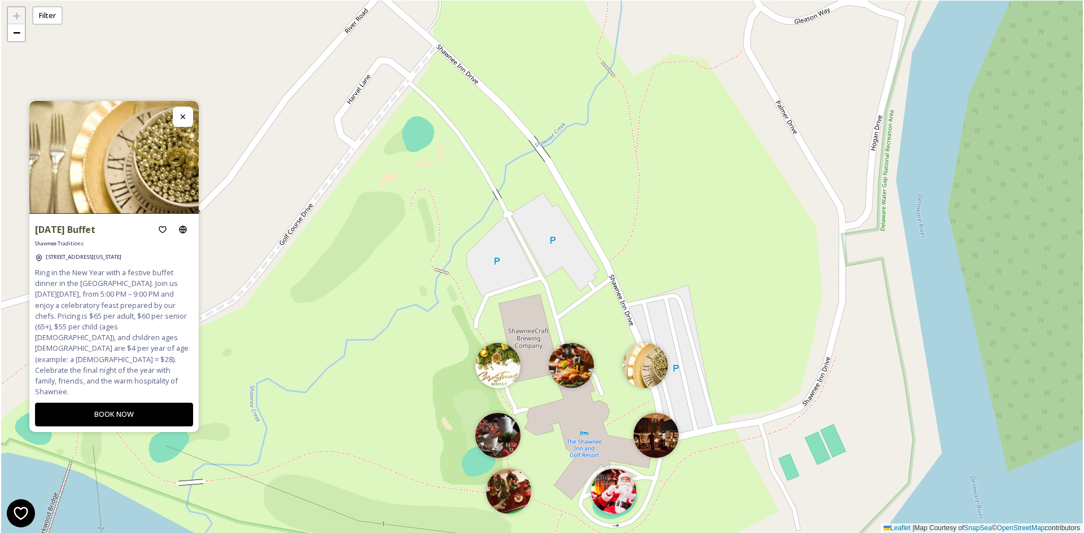
drag, startPoint x: 468, startPoint y: 272, endPoint x: 519, endPoint y: 448, distance: 183.1
click at [519, 448] on div "+ − Leaflet | Map Courtesy of SnapSea © OpenStreetMap contributors" at bounding box center [542, 267] width 1082 height 533
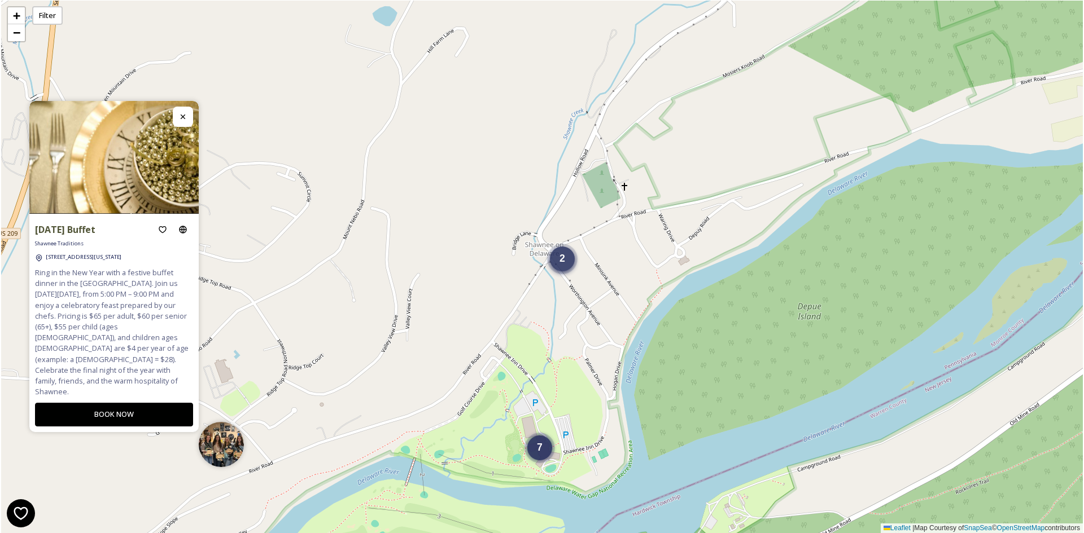
click at [562, 257] on span "2" at bounding box center [562, 258] width 6 height 11
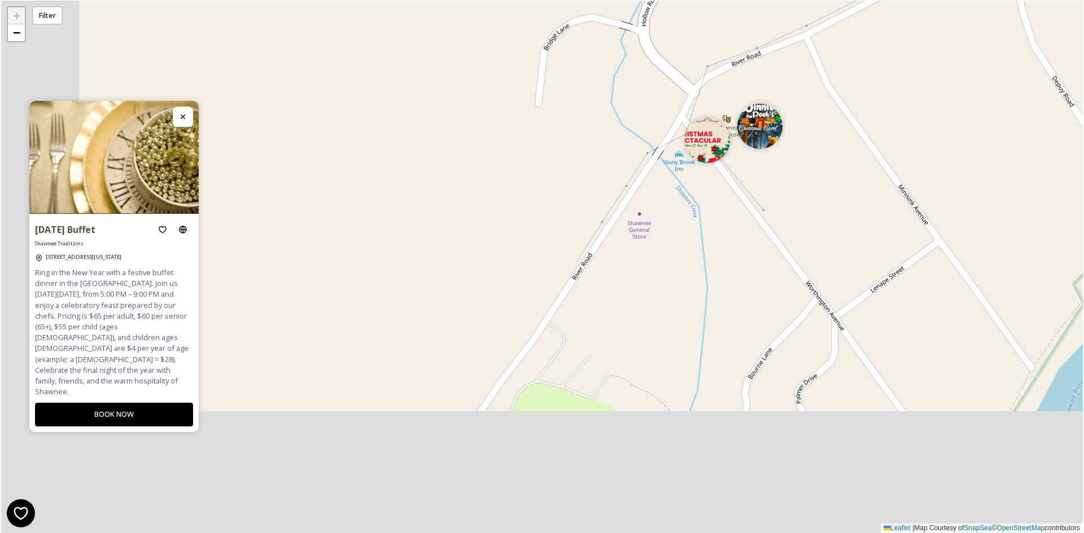
drag, startPoint x: 511, startPoint y: 405, endPoint x: 686, endPoint y: 272, distance: 220.4
click at [725, 252] on div "+ − Leaflet | Map Courtesy of SnapSea © OpenStreetMap contributors" at bounding box center [542, 267] width 1082 height 533
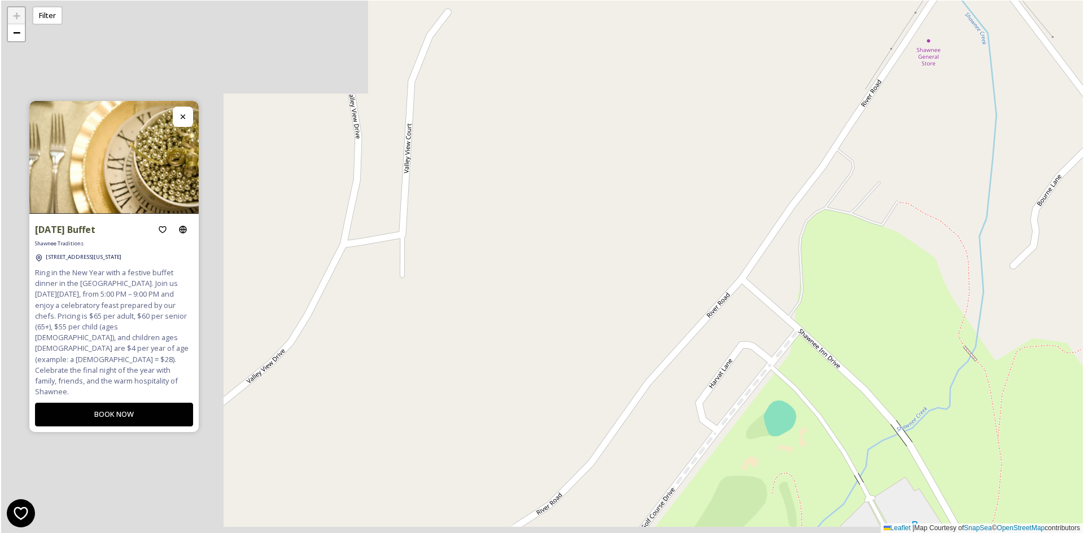
drag, startPoint x: 804, startPoint y: 239, endPoint x: 876, endPoint y: 225, distance: 73.6
click at [908, 196] on div "+ − Leaflet | Map Courtesy of SnapSea © OpenStreetMap contributors" at bounding box center [542, 267] width 1082 height 533
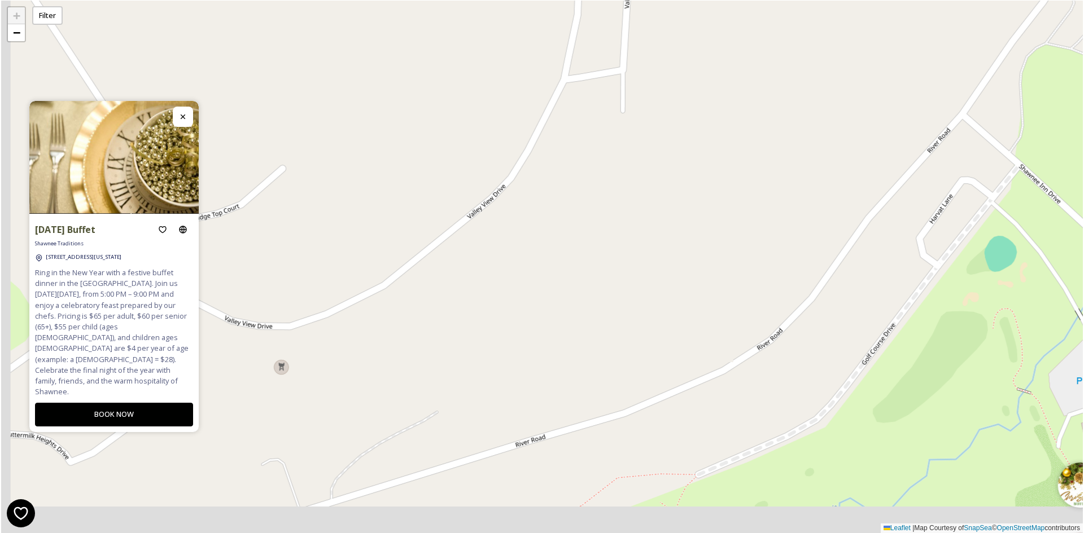
drag, startPoint x: 672, startPoint y: 299, endPoint x: 792, endPoint y: 190, distance: 162.2
click at [787, 192] on div "+ − Leaflet | Map Courtesy of SnapSea © OpenStreetMap contributors" at bounding box center [542, 267] width 1082 height 533
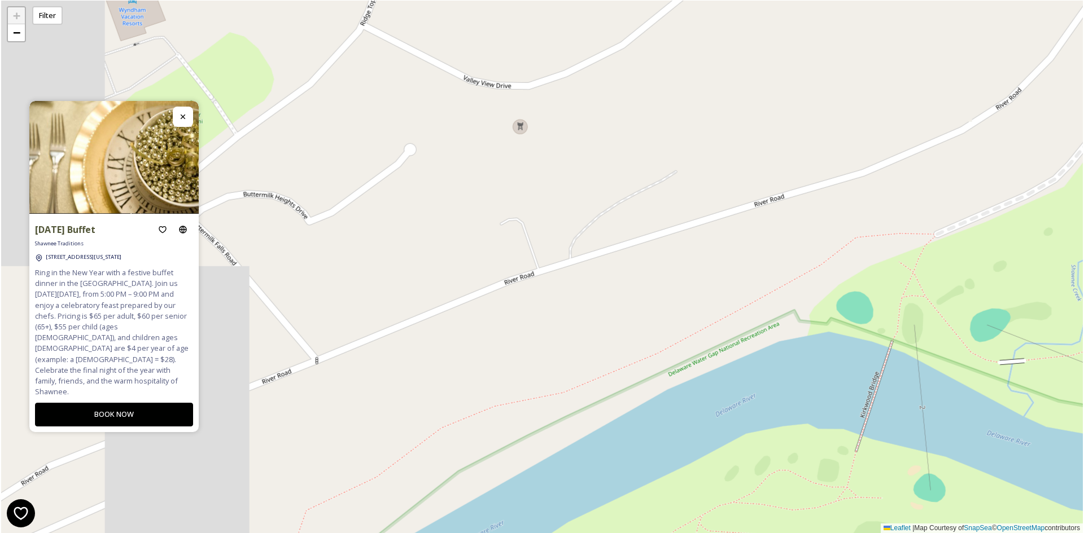
drag, startPoint x: 662, startPoint y: 322, endPoint x: 486, endPoint y: 226, distance: 200.6
click at [575, 230] on div "+ − Leaflet | Map Courtesy of SnapSea © OpenStreetMap contributors" at bounding box center [542, 267] width 1082 height 533
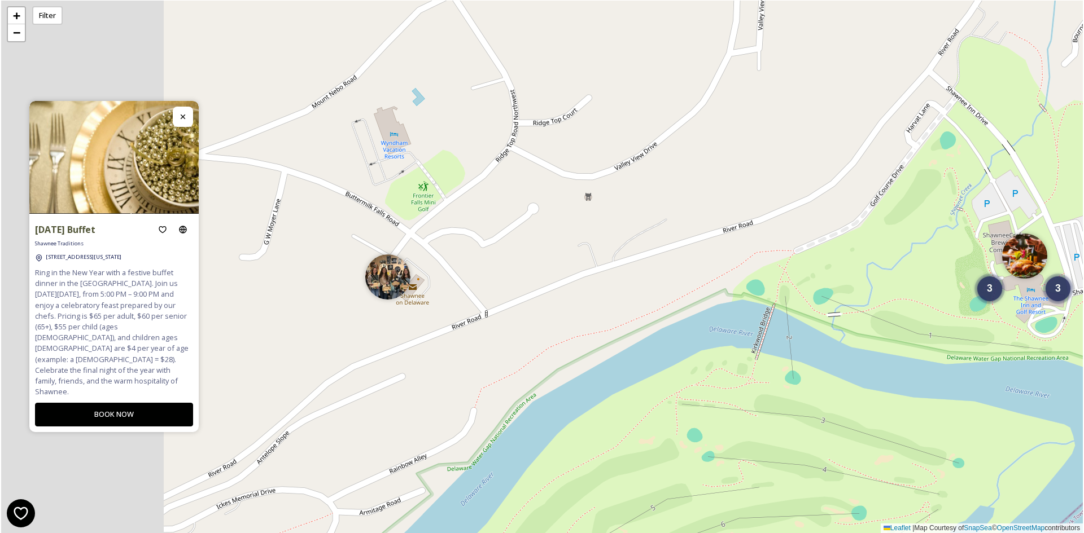
drag, startPoint x: 601, startPoint y: 275, endPoint x: 673, endPoint y: 309, distance: 79.6
click at [673, 309] on div "2 3 3 + − Leaflet | Map Courtesy of SnapSea © OpenStreetMap contributors" at bounding box center [542, 267] width 1082 height 533
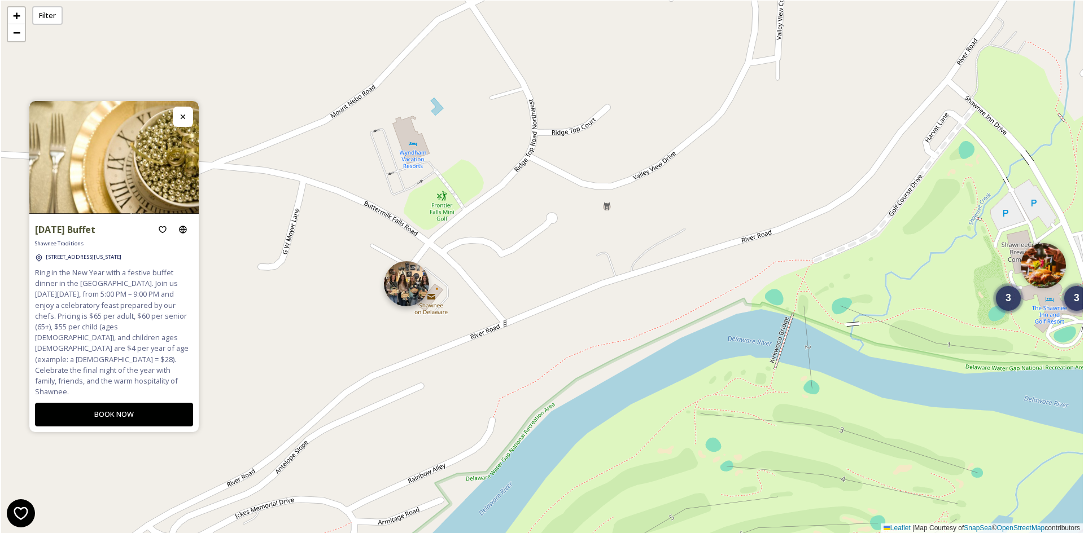
click at [421, 297] on img at bounding box center [406, 283] width 45 height 45
